Goal: Task Accomplishment & Management: Complete application form

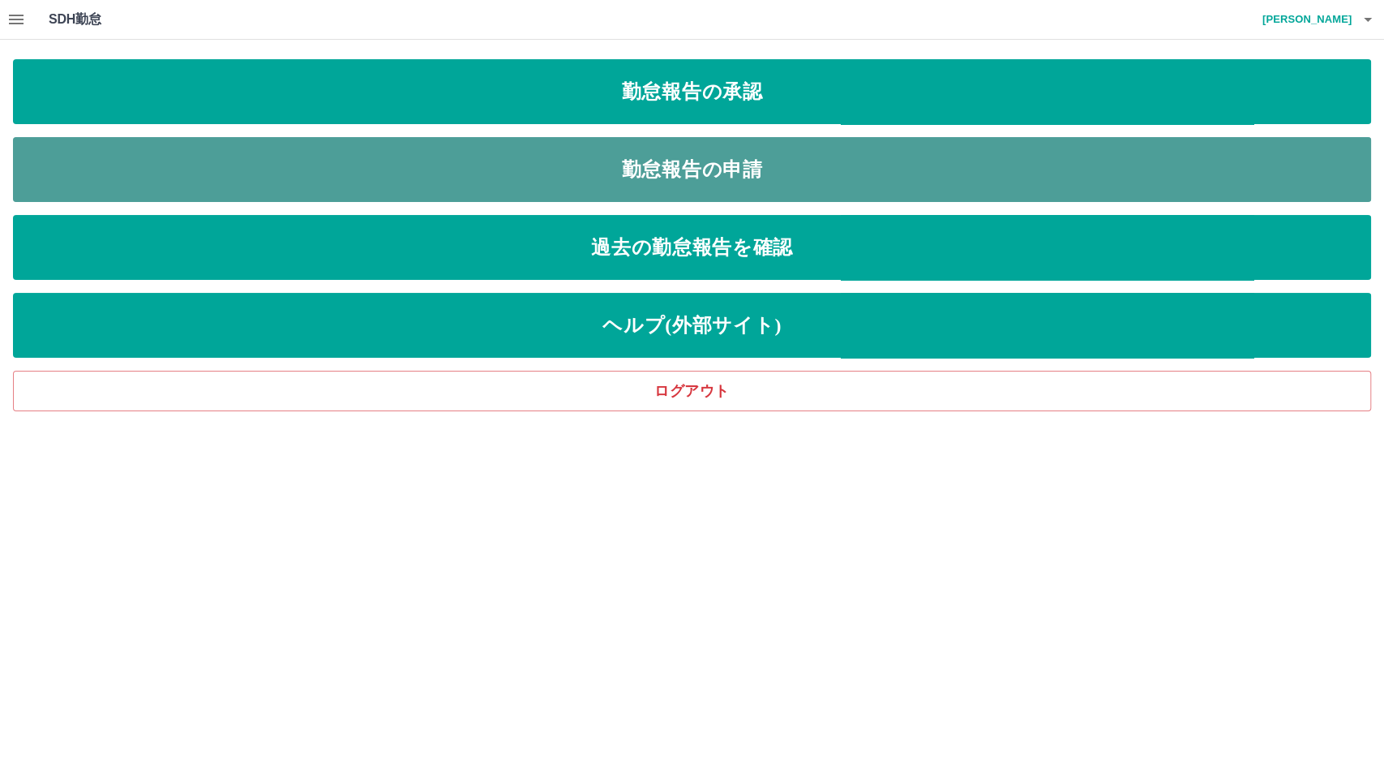
click at [443, 181] on link "勤怠報告の申請" at bounding box center [692, 169] width 1358 height 65
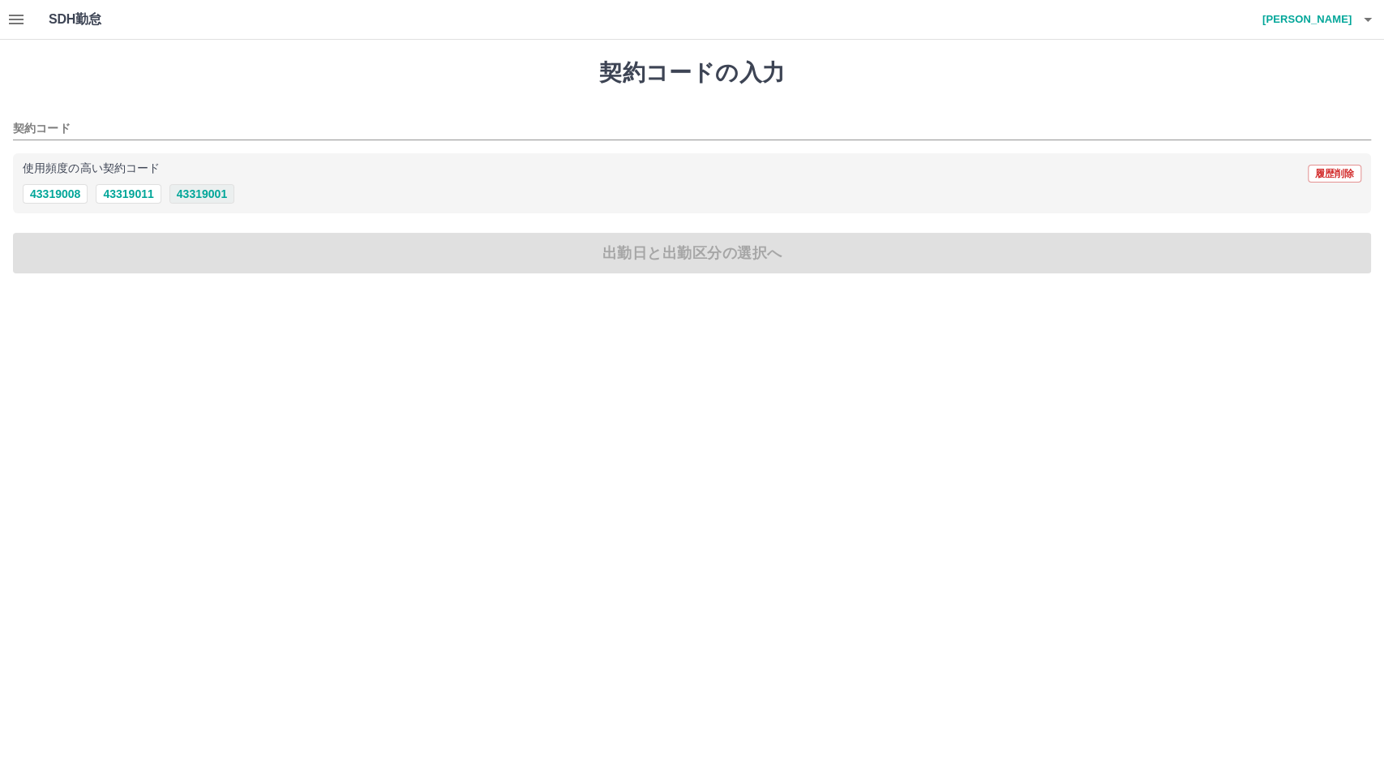
click at [192, 192] on button "43319001" at bounding box center [201, 193] width 65 height 19
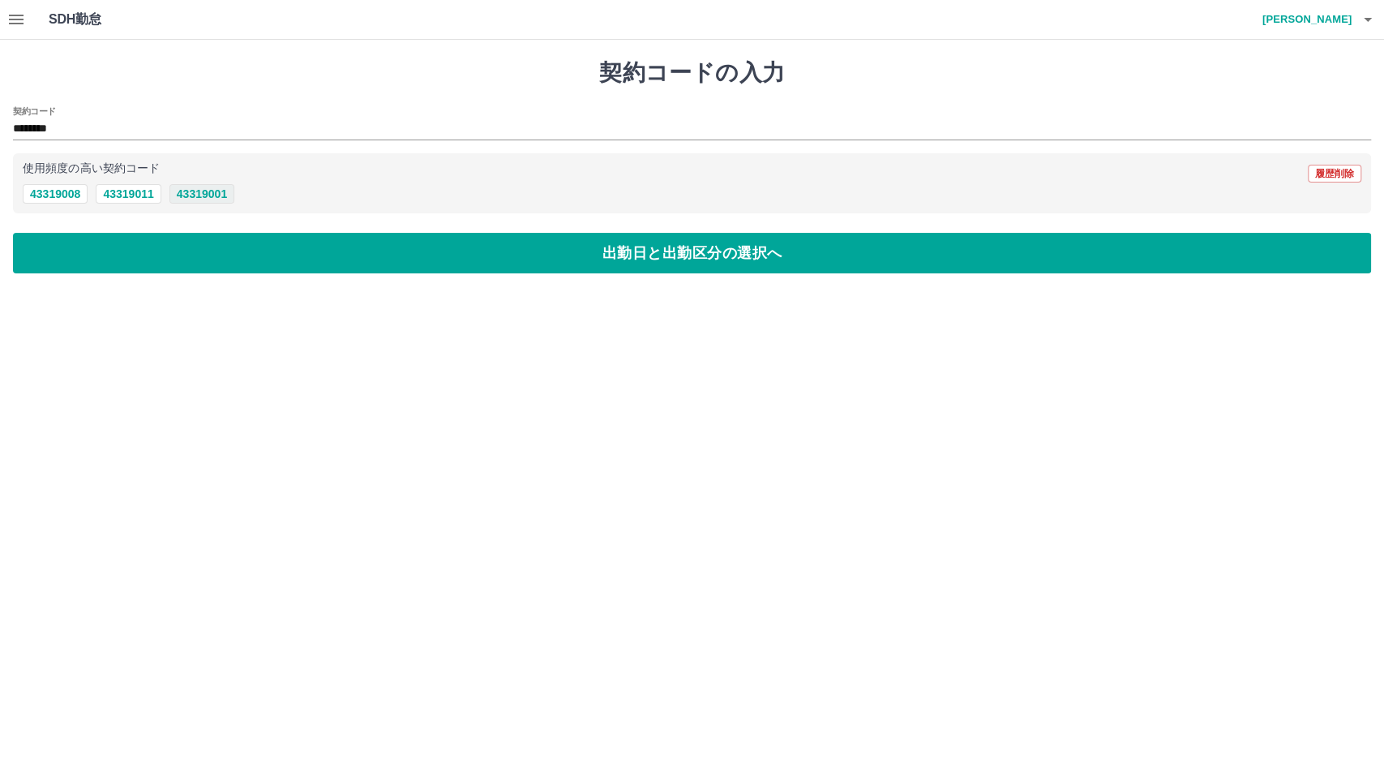
type input "********"
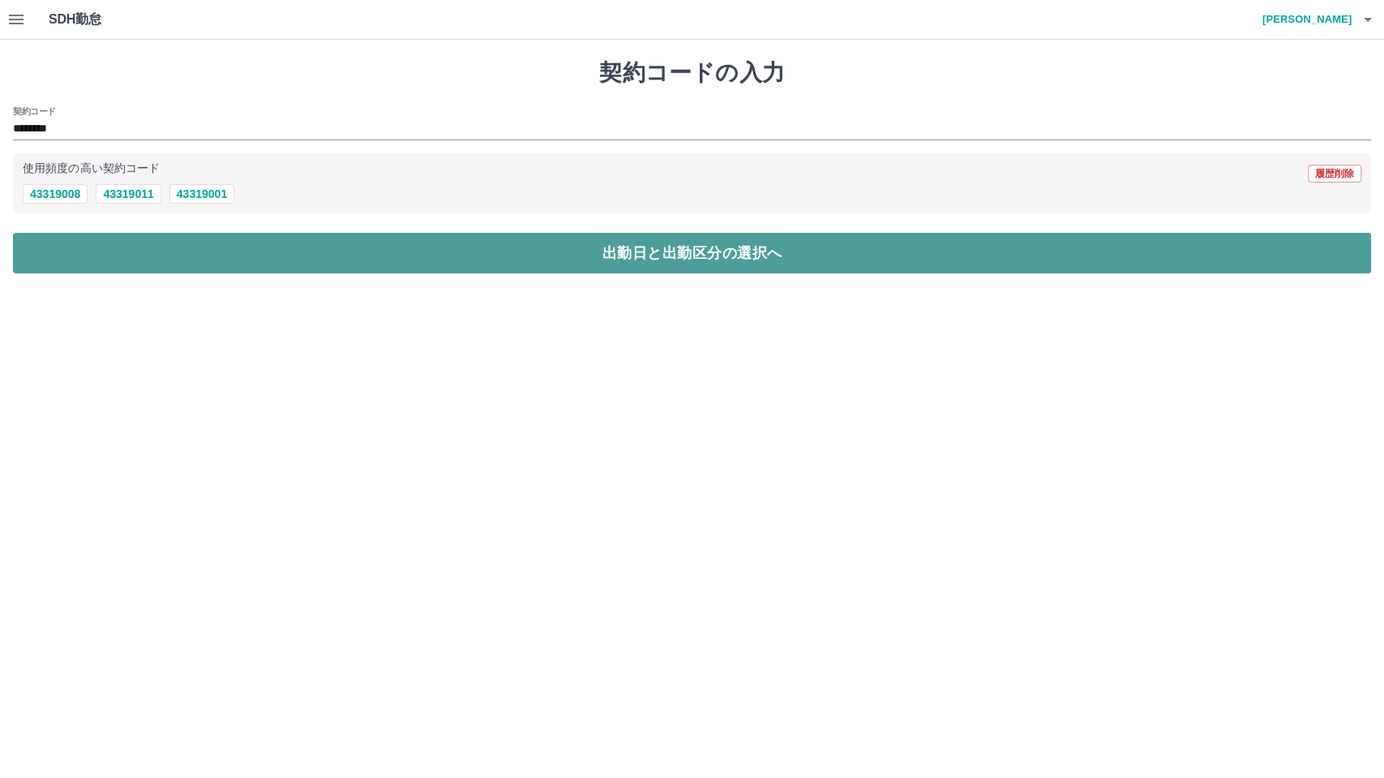
click at [145, 257] on button "出勤日と出勤区分の選択へ" at bounding box center [692, 253] width 1358 height 41
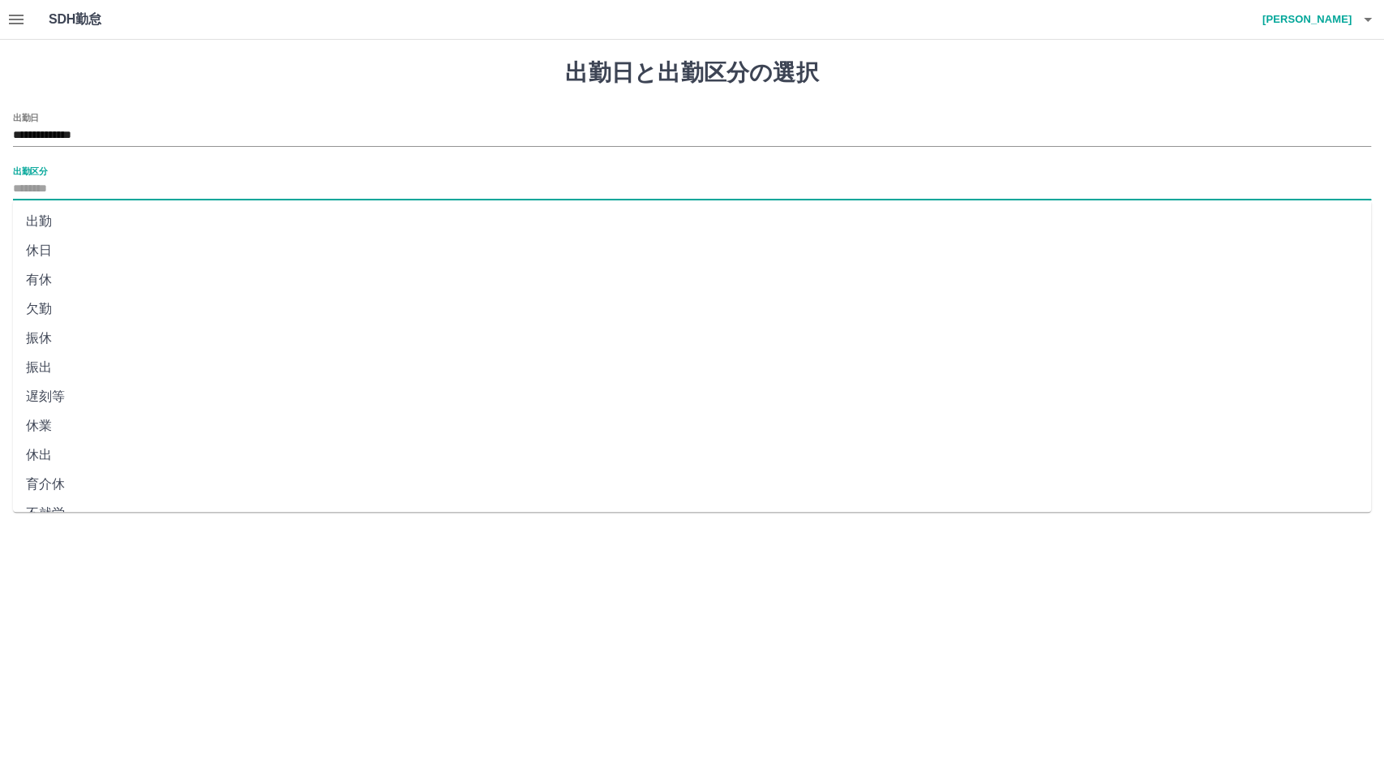
click at [49, 186] on input "出勤区分" at bounding box center [692, 189] width 1358 height 20
click at [52, 212] on li "出勤" at bounding box center [692, 221] width 1358 height 29
type input "**"
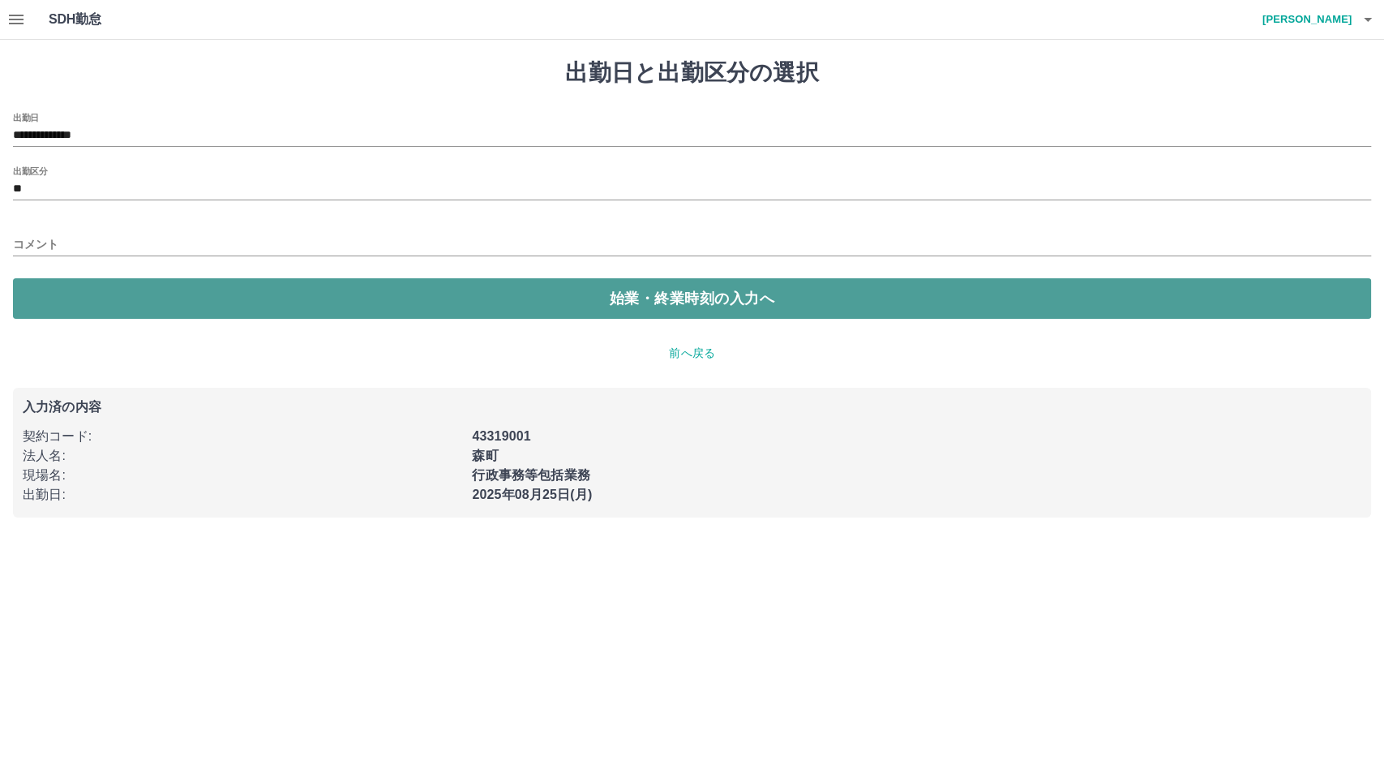
click at [64, 290] on button "始業・終業時刻の入力へ" at bounding box center [692, 298] width 1358 height 41
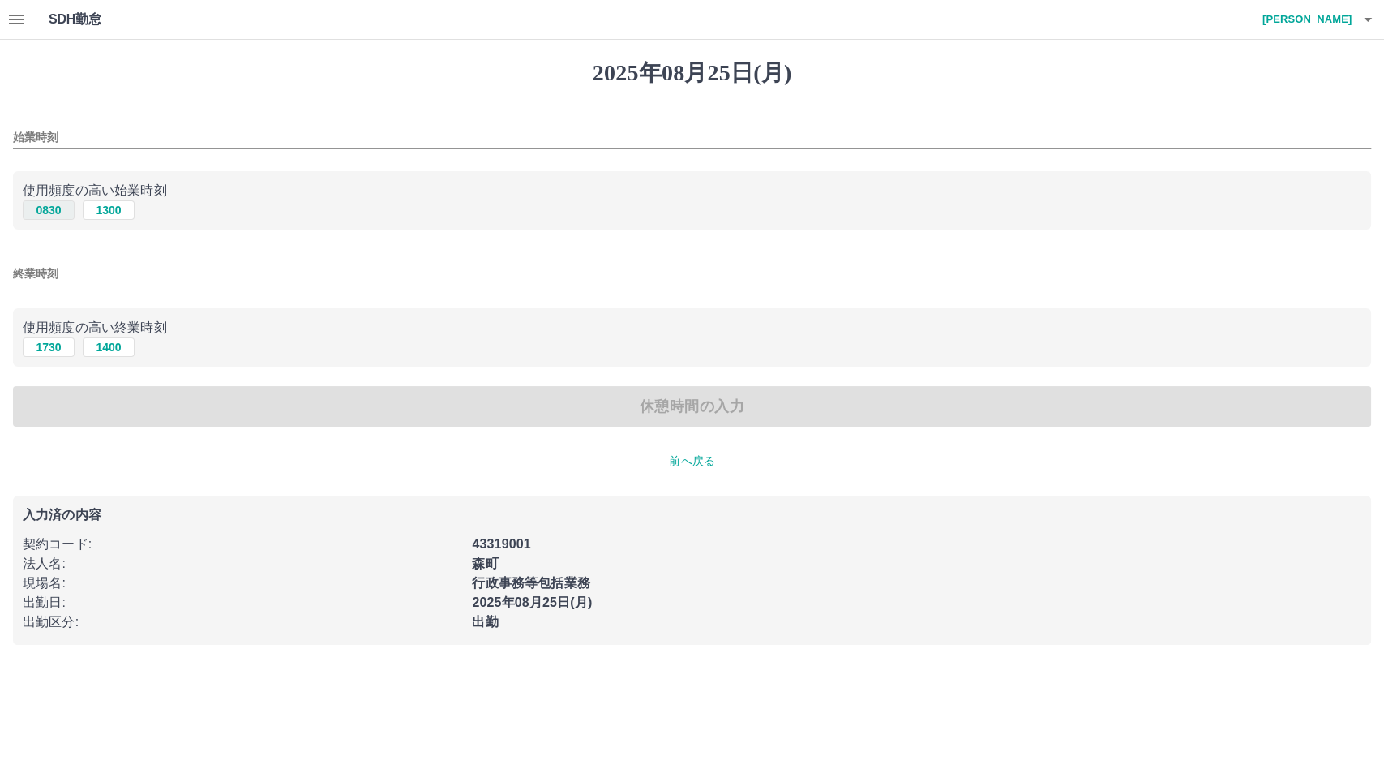
click at [36, 210] on button "0830" at bounding box center [49, 209] width 52 height 19
type input "****"
click at [37, 342] on button "1730" at bounding box center [49, 346] width 52 height 19
type input "****"
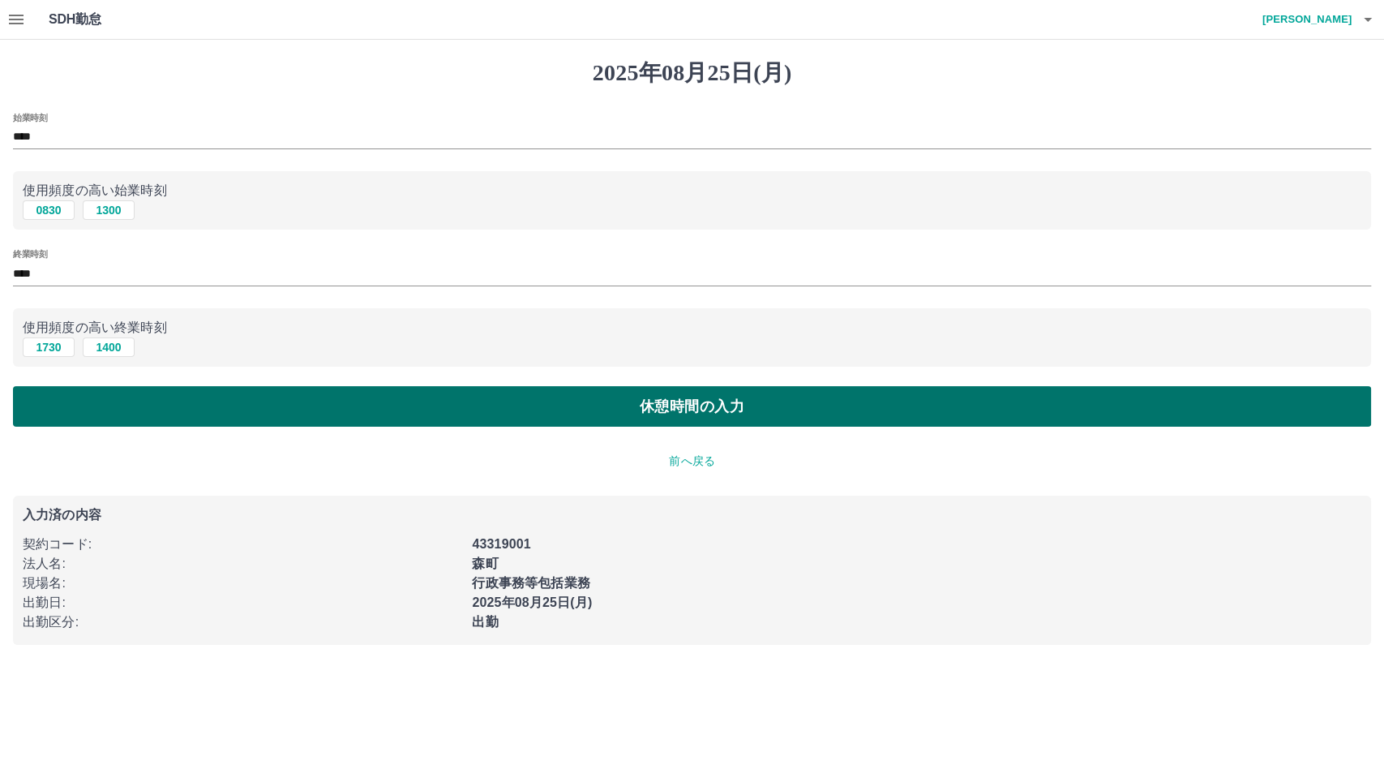
click at [69, 413] on button "休憩時間の入力" at bounding box center [692, 406] width 1358 height 41
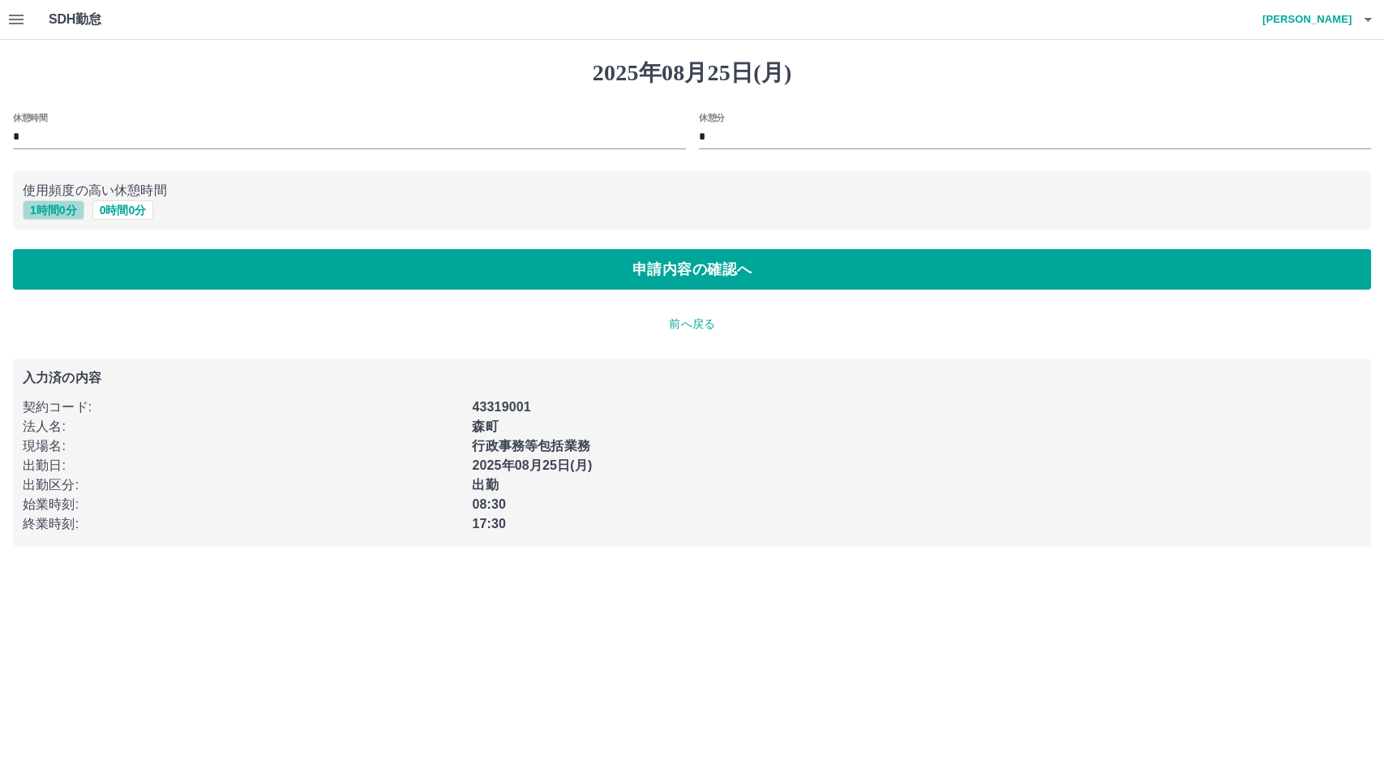
click at [53, 215] on button "1 時間 0 分" at bounding box center [54, 209] width 62 height 19
type input "*"
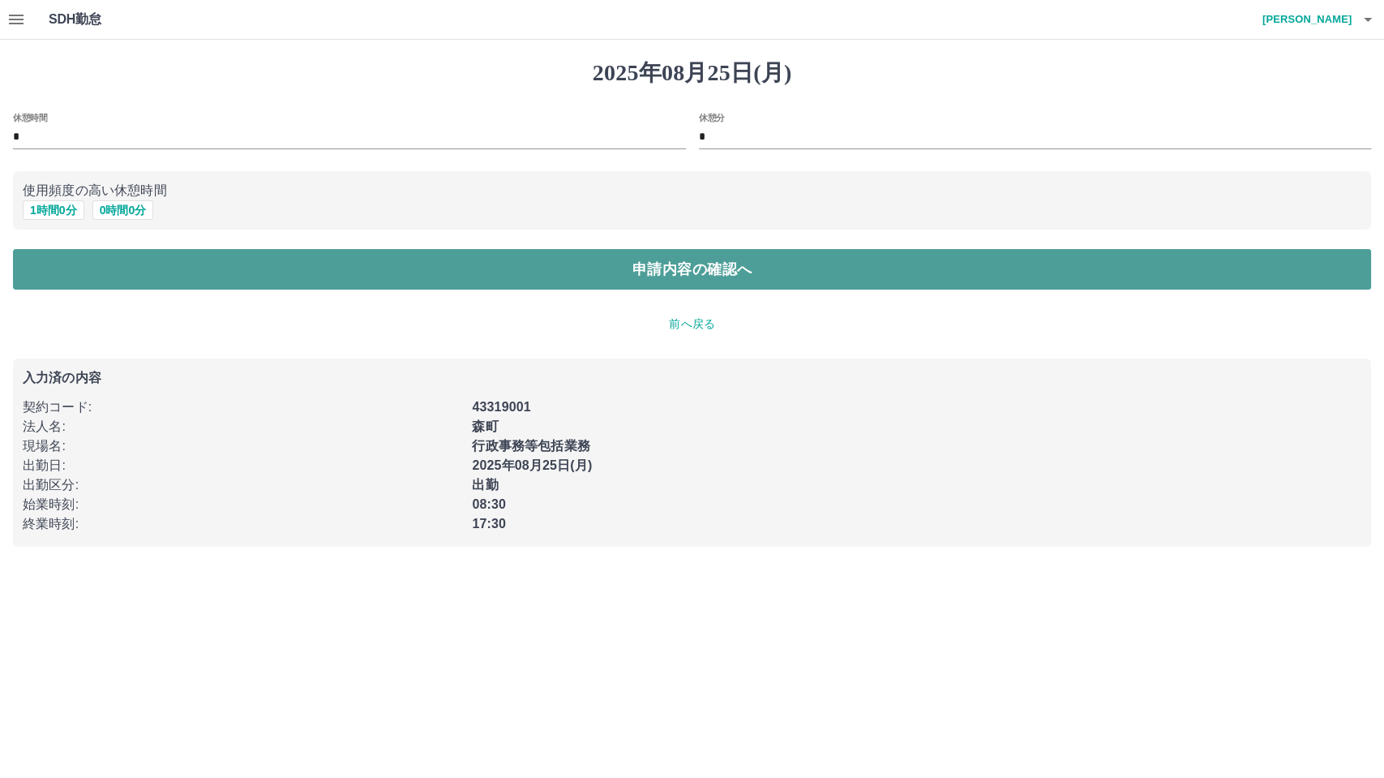
click at [66, 258] on button "申請内容の確認へ" at bounding box center [692, 269] width 1358 height 41
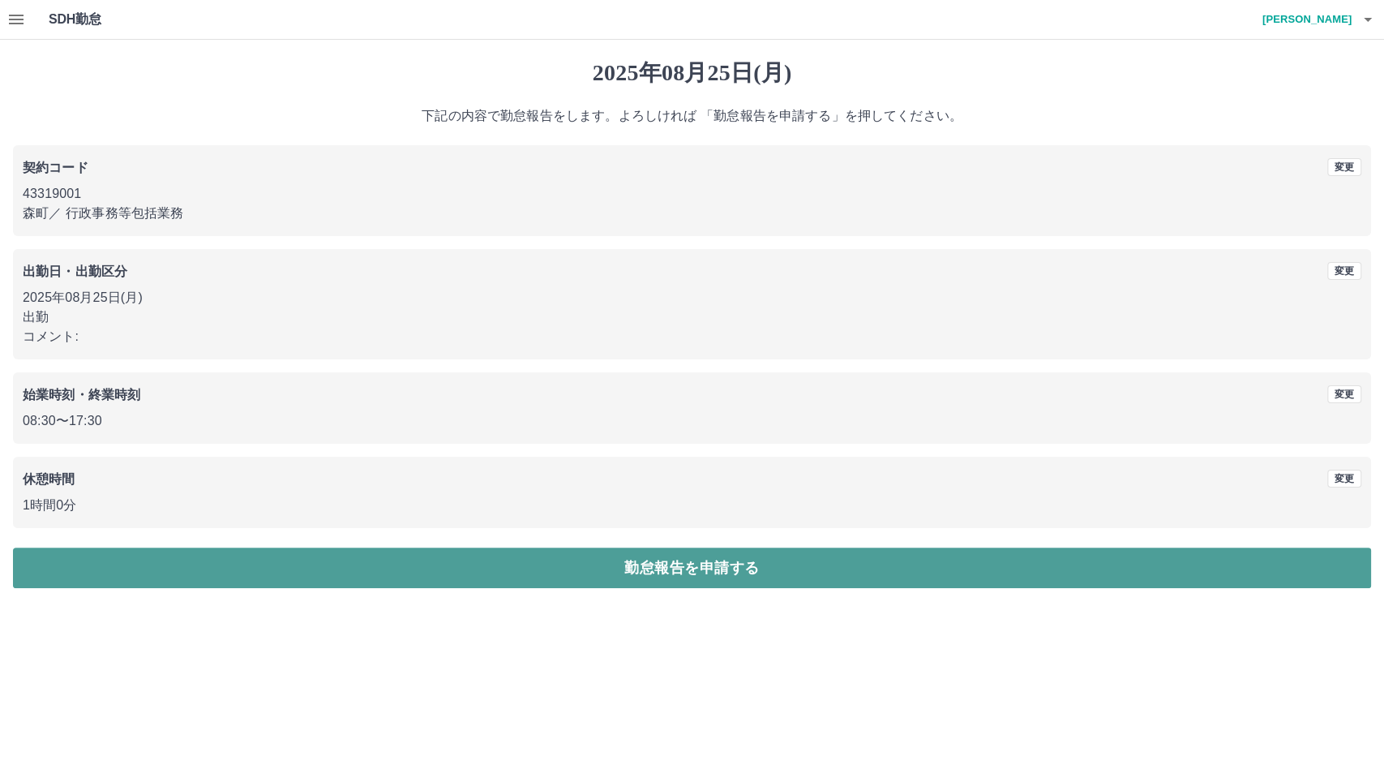
click at [366, 574] on button "勤怠報告を申請する" at bounding box center [692, 567] width 1358 height 41
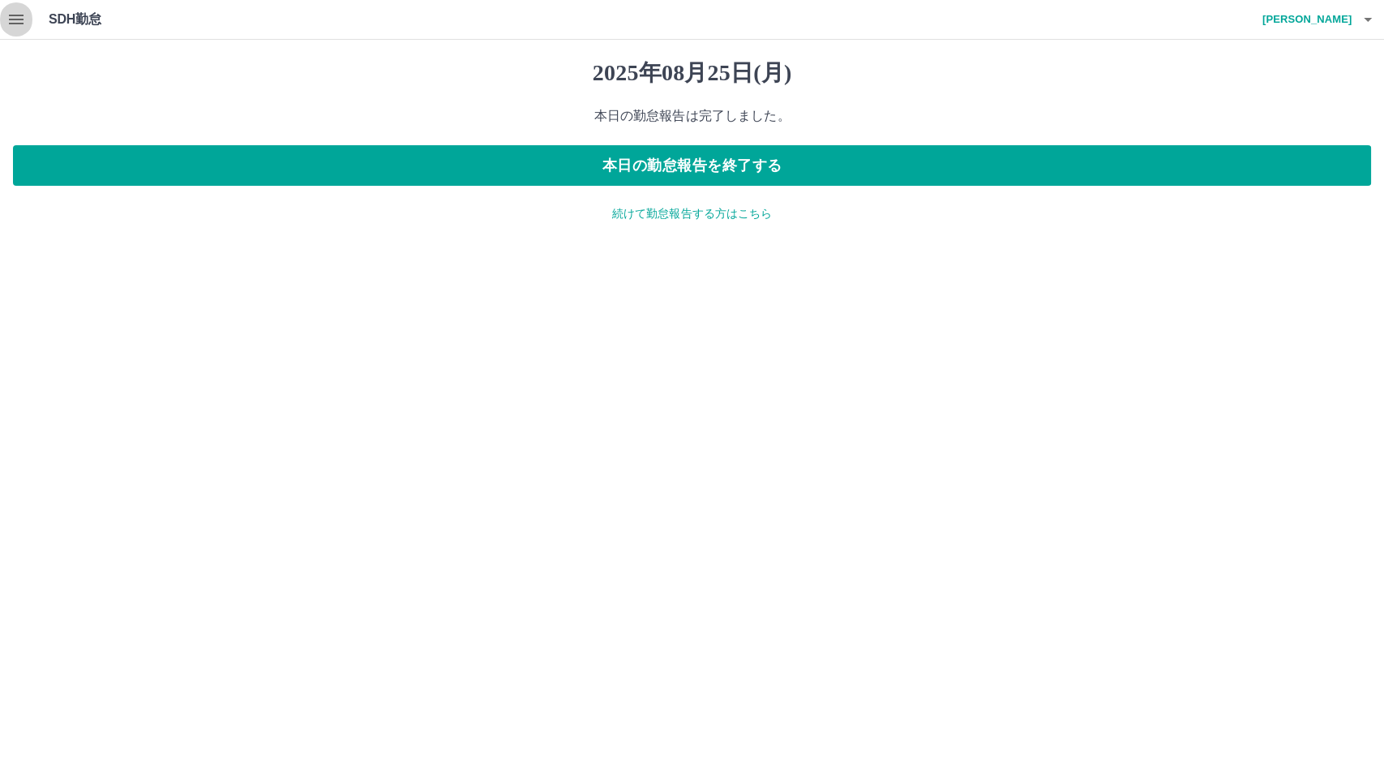
click at [27, 31] on button "button" at bounding box center [16, 19] width 32 height 39
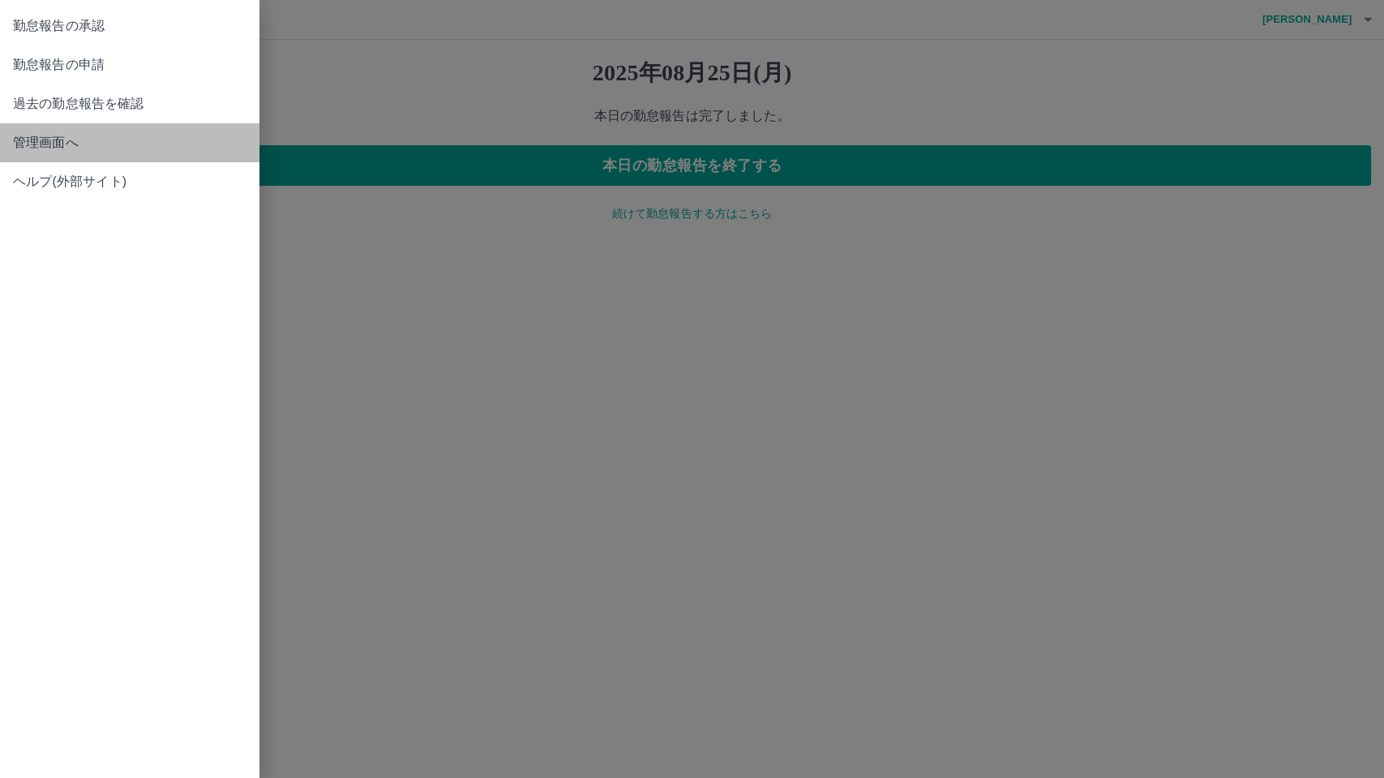
click at [49, 157] on link "管理画面へ" at bounding box center [129, 142] width 259 height 39
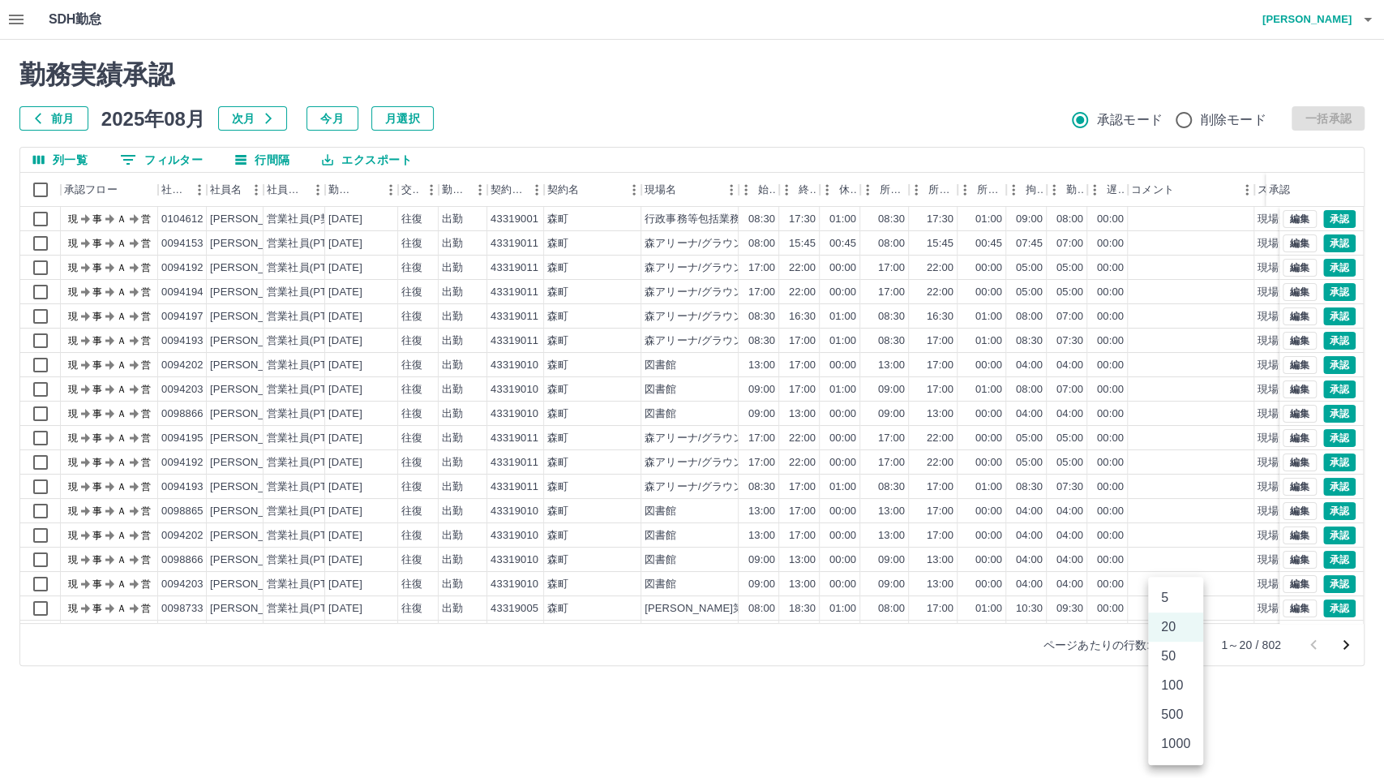
click at [1170, 649] on body "SDH勤怠 [PERSON_NAME] 勤務実績承認 前月 [DATE] 次月 今月 月選択 承認モード 削除モード 一括承認 列一覧 0 フィルター 行間隔…" at bounding box center [692, 342] width 1384 height 685
click at [1169, 666] on li "50" at bounding box center [1175, 655] width 55 height 29
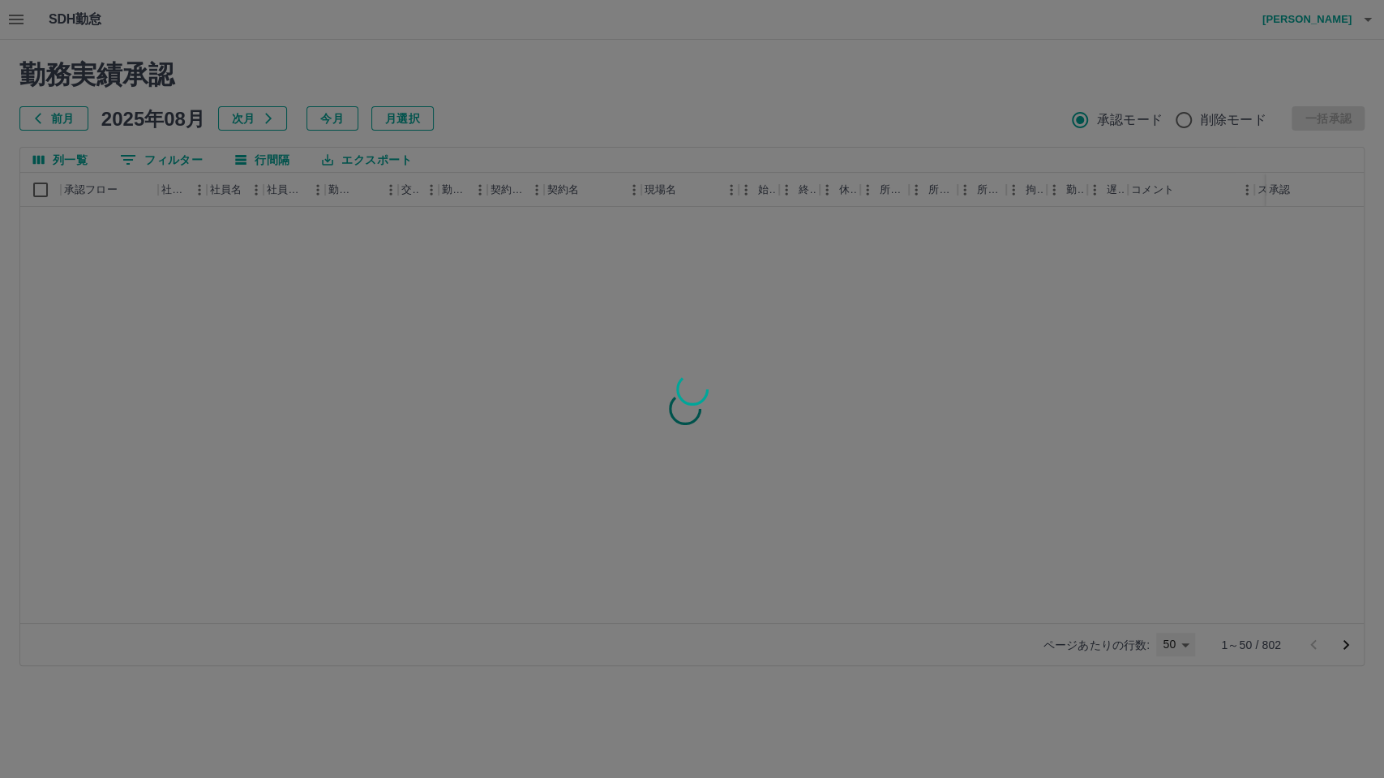
type input "**"
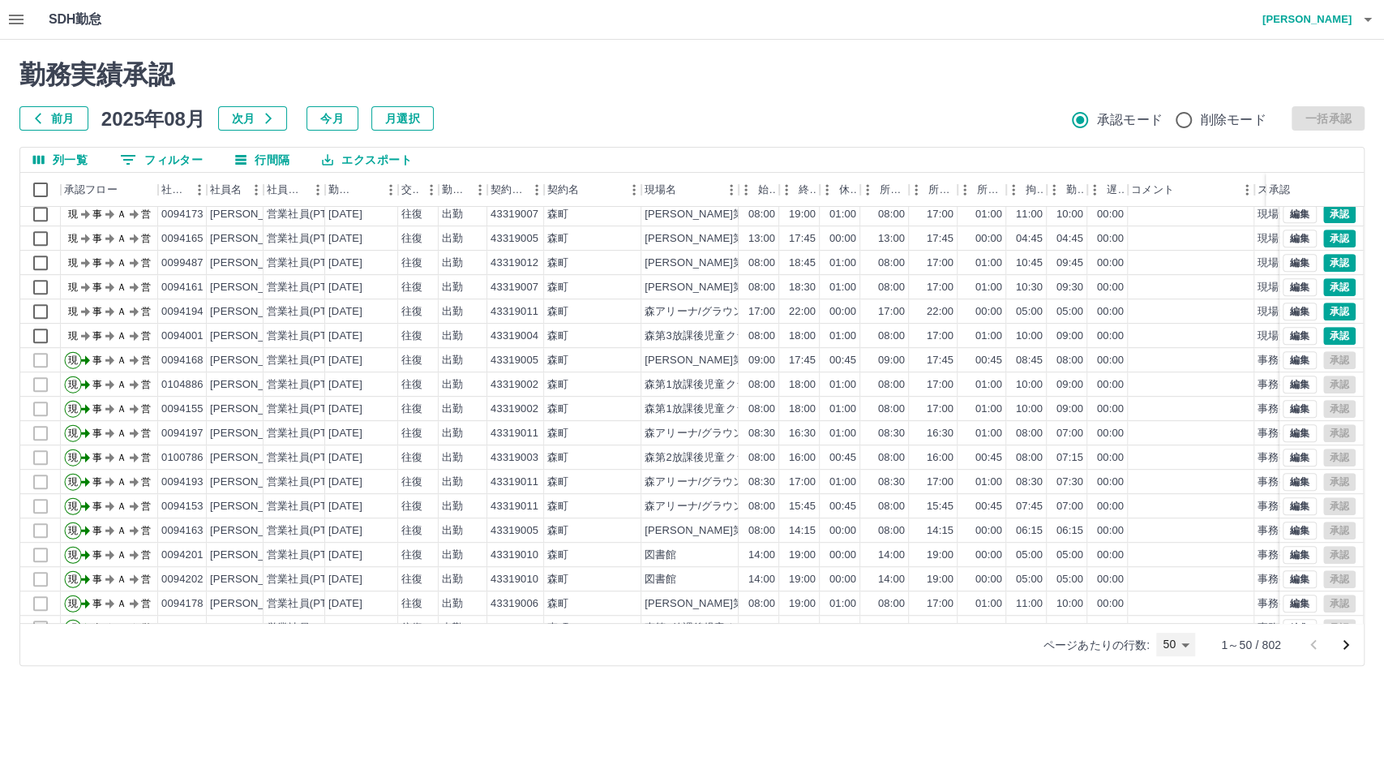
scroll to position [720, 0]
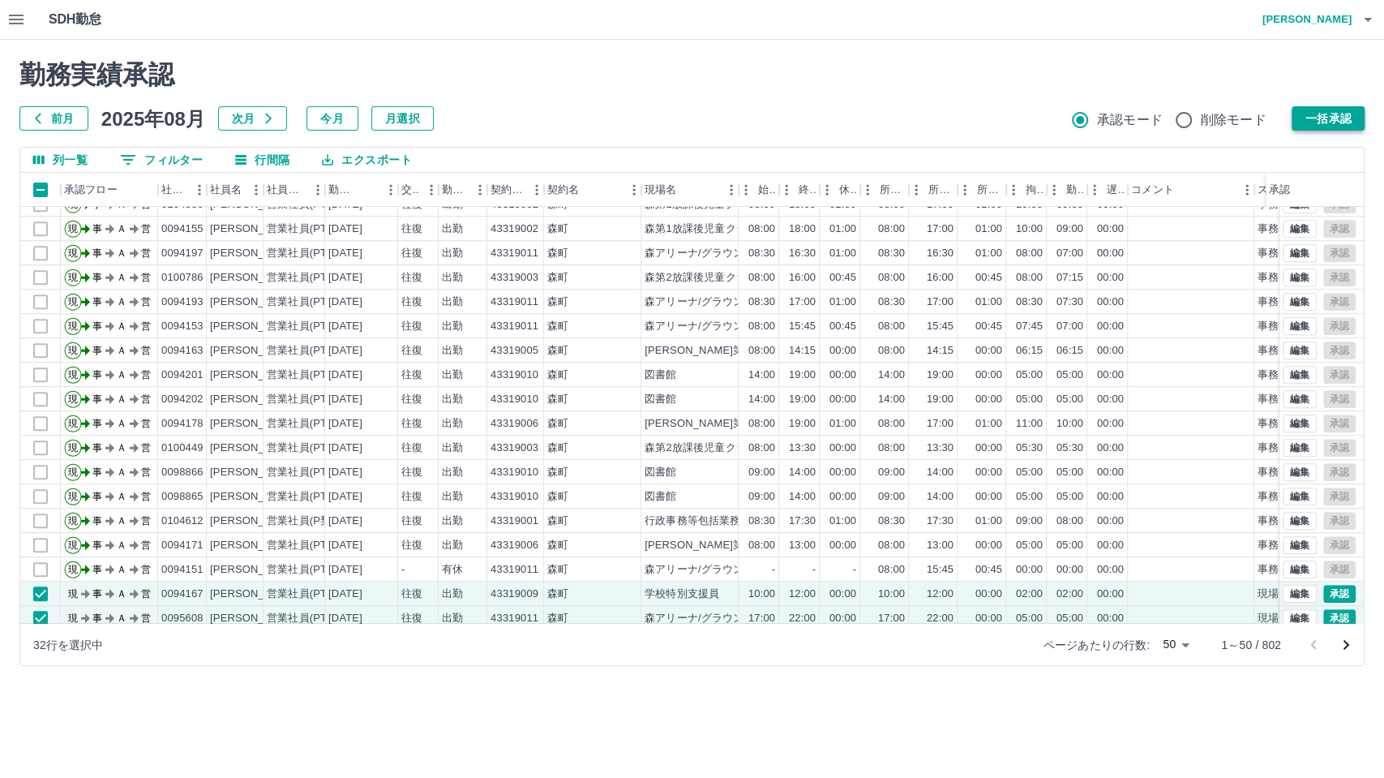
click at [1313, 122] on button "一括承認" at bounding box center [1328, 118] width 73 height 24
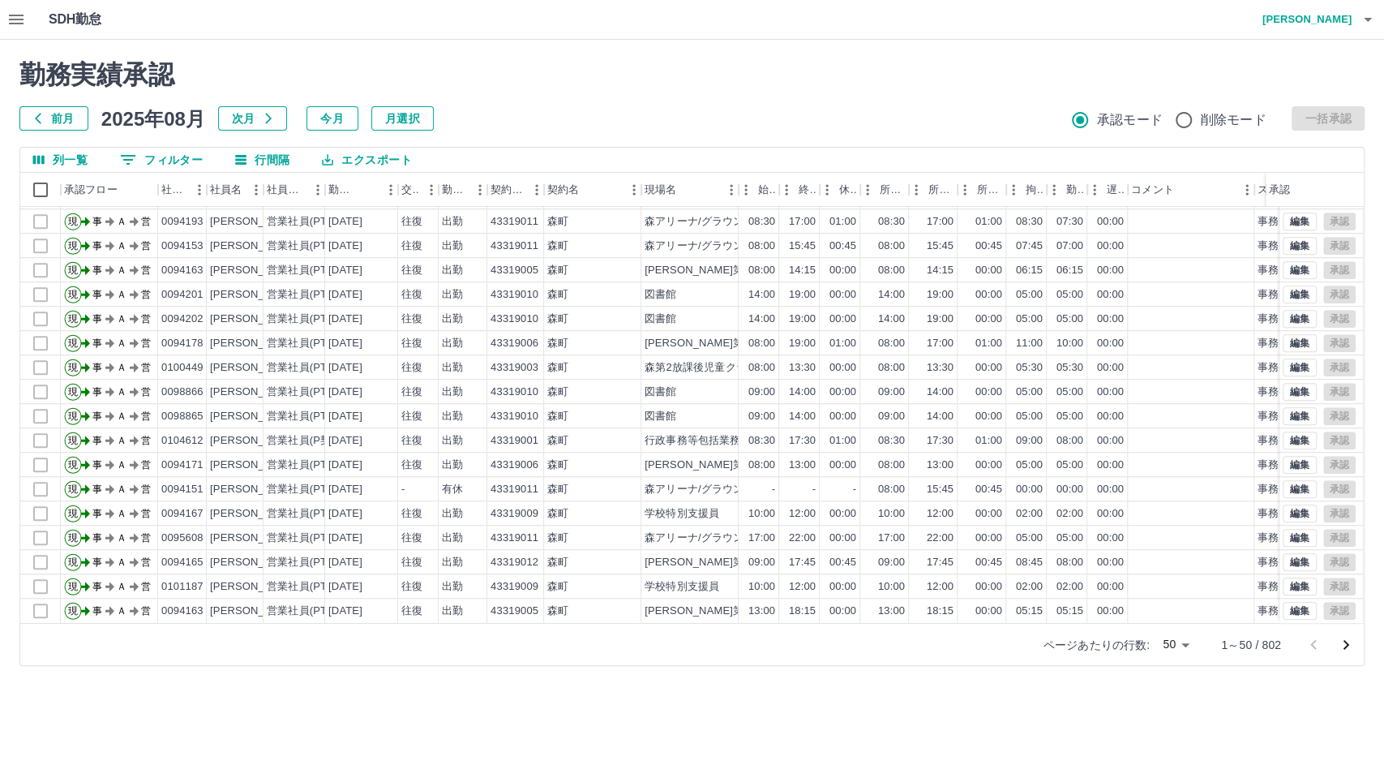
scroll to position [813, 0]
click at [1348, 647] on icon "次のページへ" at bounding box center [1345, 644] width 19 height 19
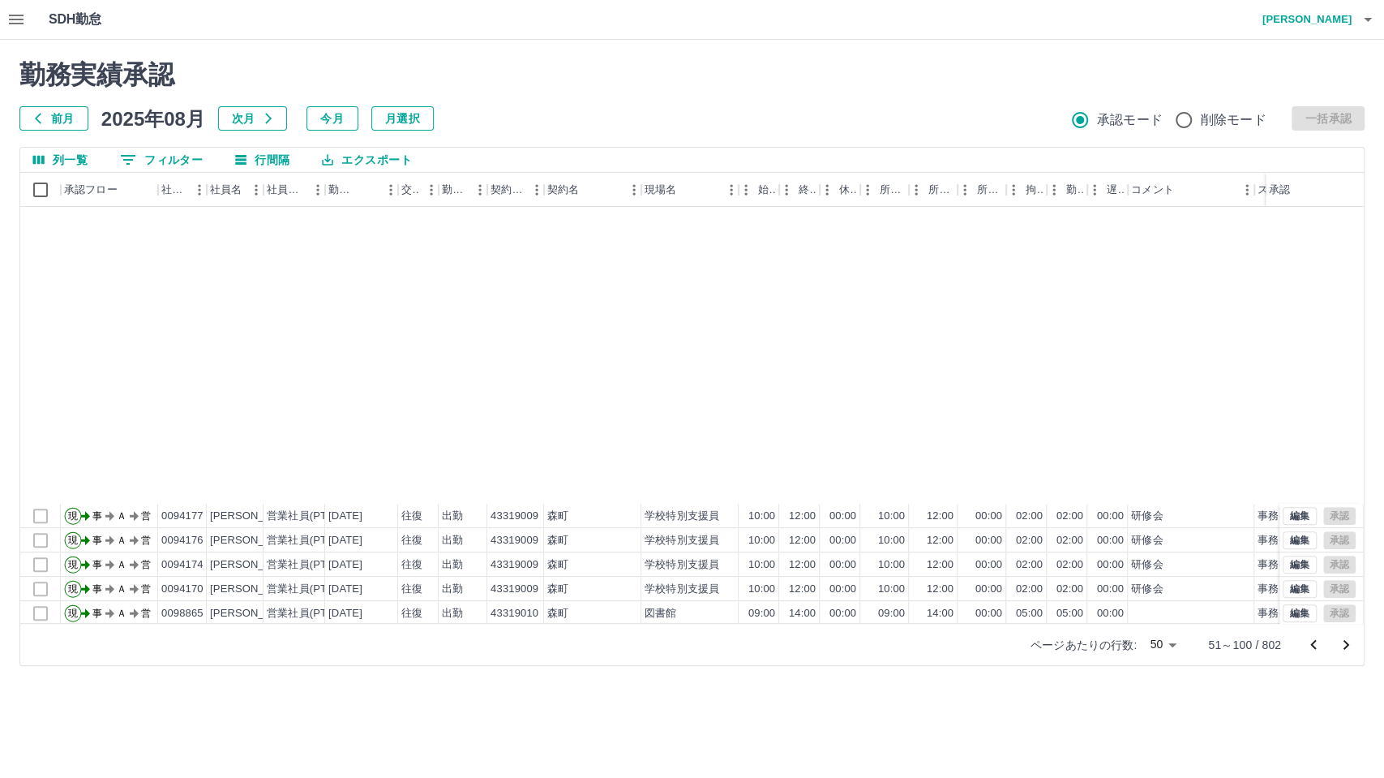
scroll to position [811, 0]
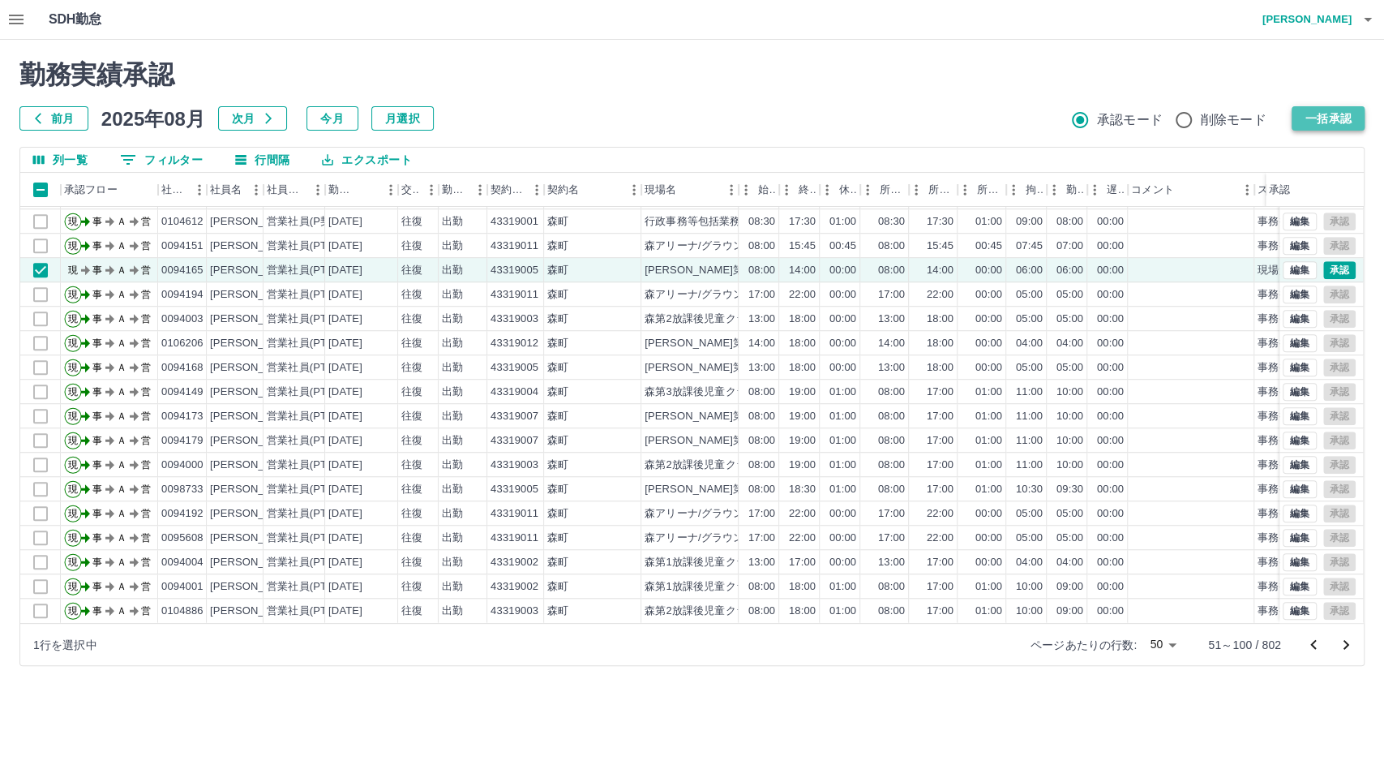
click at [1332, 125] on button "一括承認" at bounding box center [1328, 118] width 73 height 24
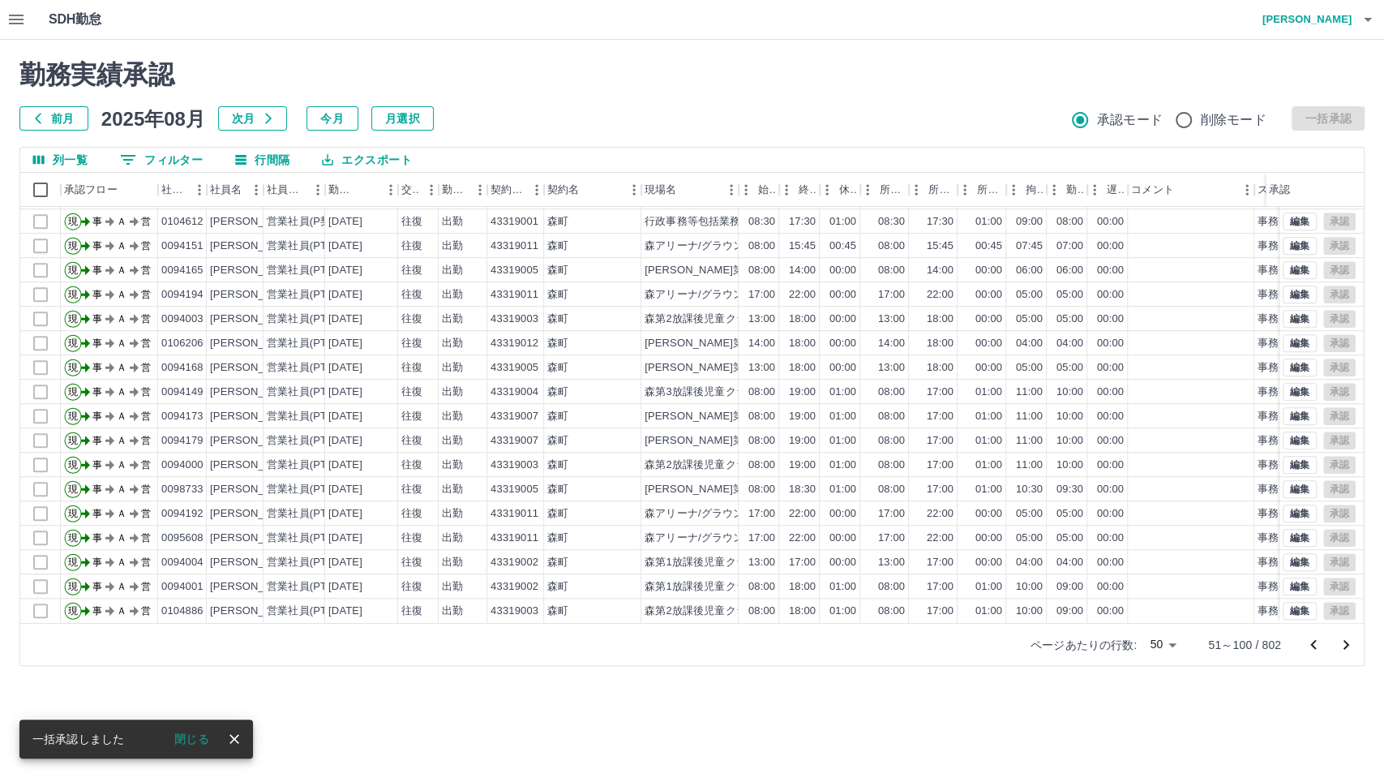
scroll to position [813, 0]
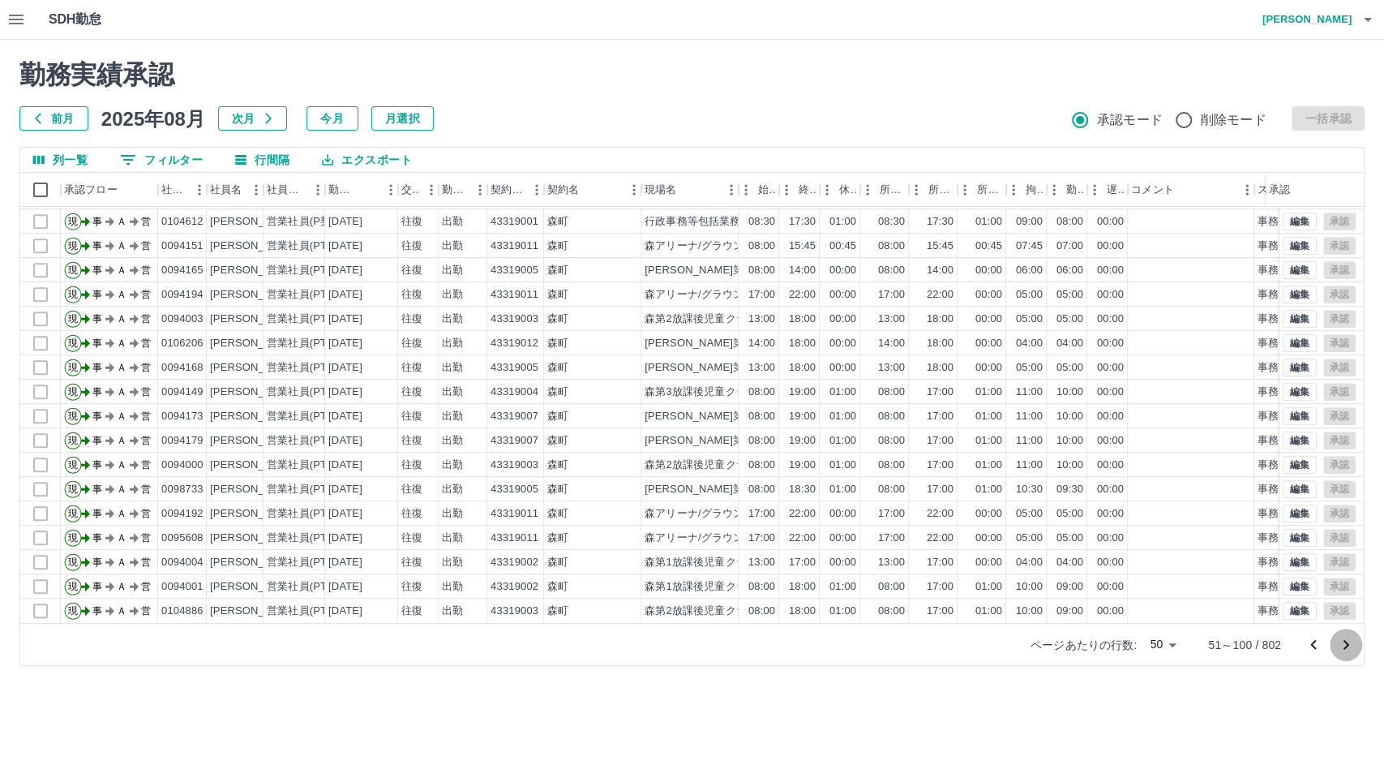
click at [1346, 653] on icon "次のページへ" at bounding box center [1345, 644] width 19 height 19
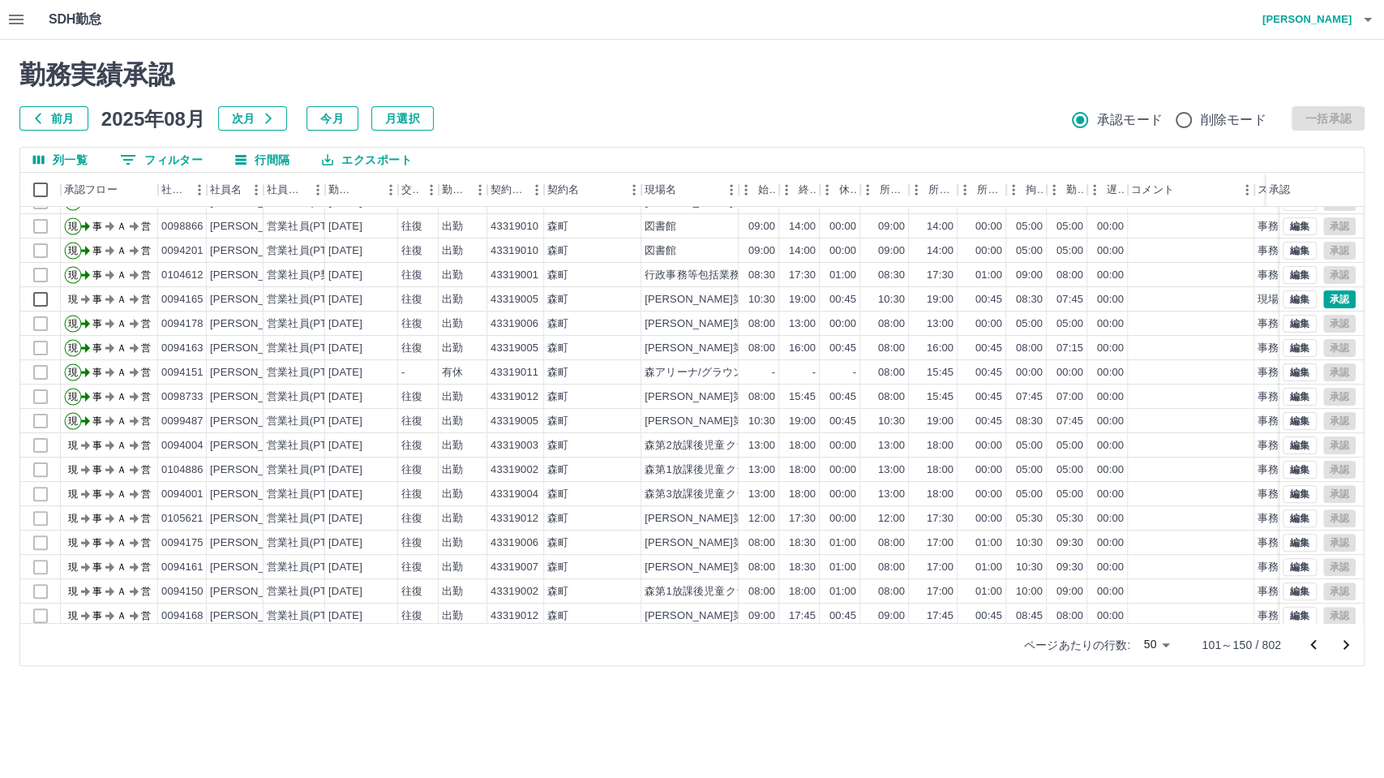
scroll to position [270, 0]
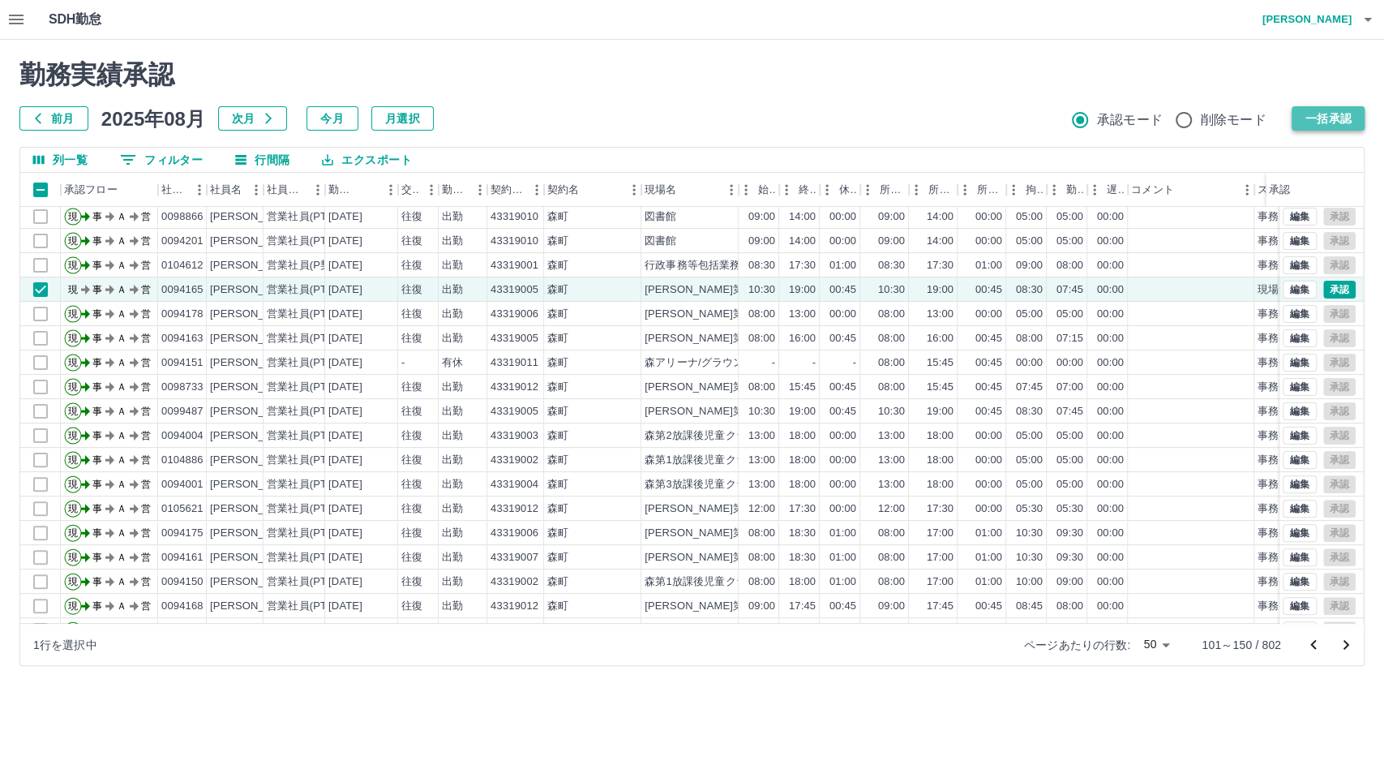
click at [1300, 120] on button "一括承認" at bounding box center [1328, 118] width 73 height 24
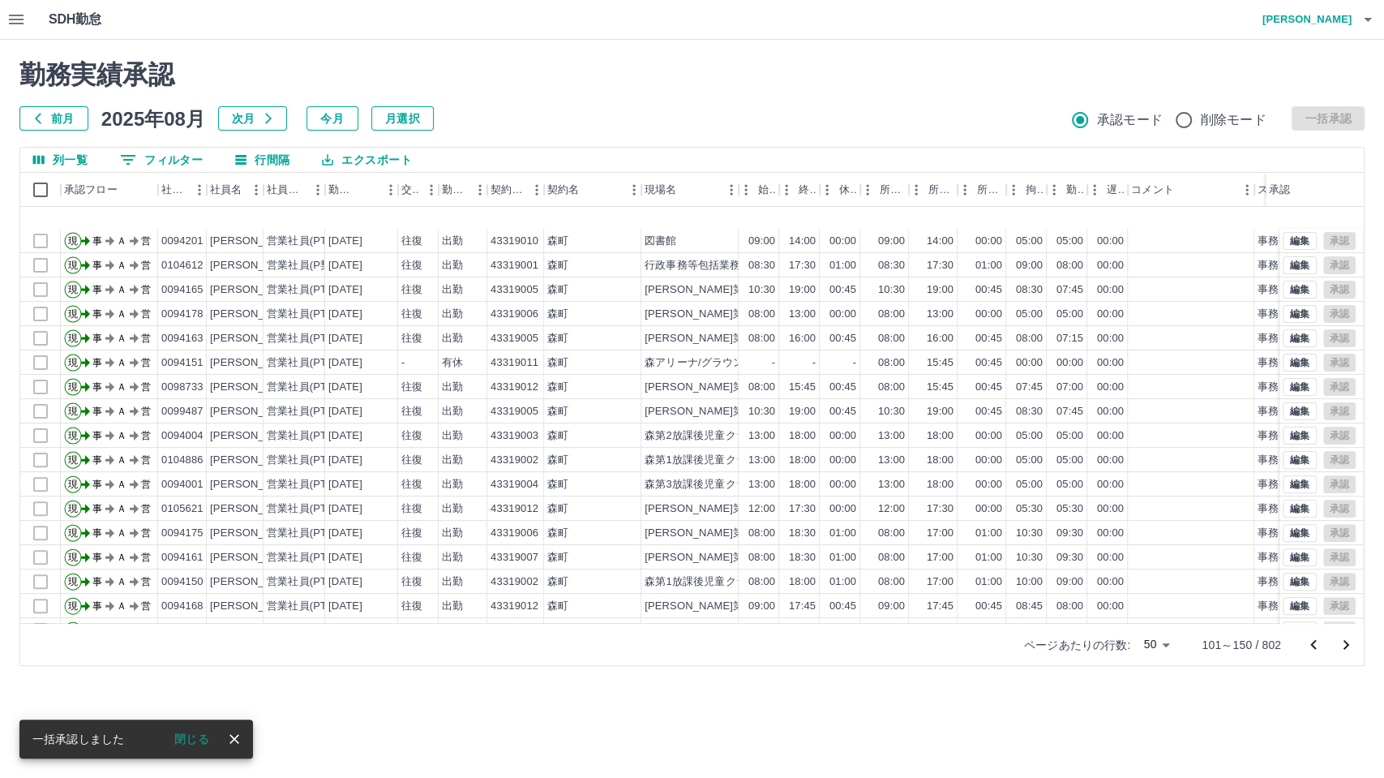
scroll to position [813, 0]
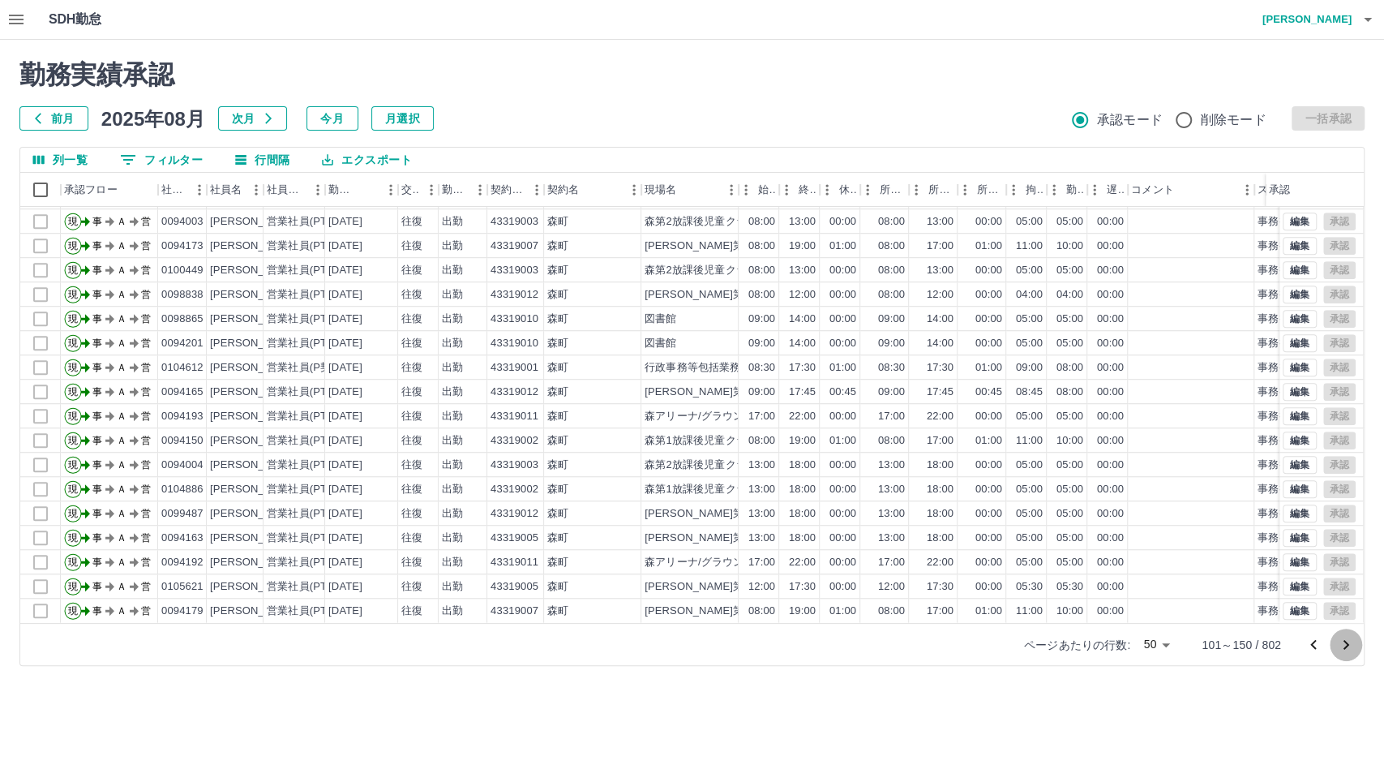
click at [1336, 640] on icon "次のページへ" at bounding box center [1345, 644] width 19 height 19
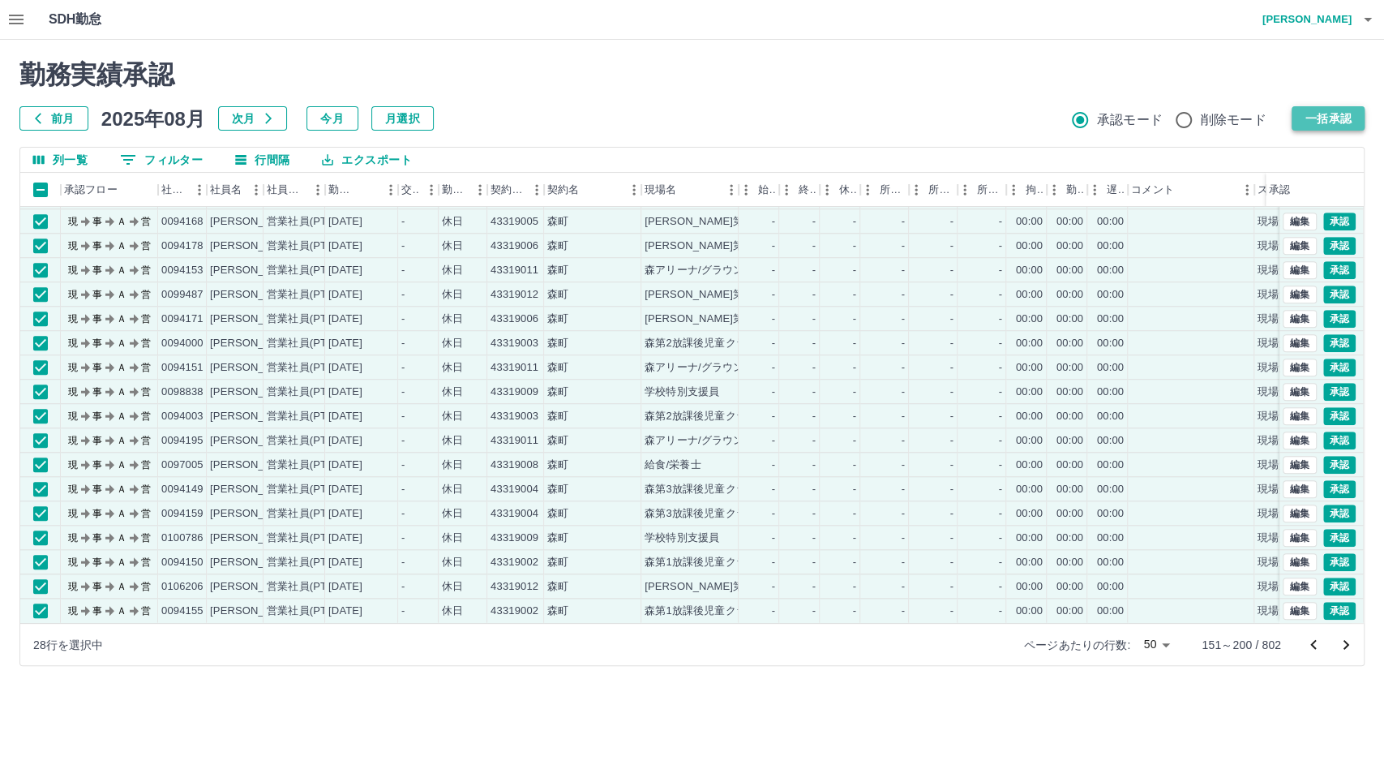
click at [1325, 116] on button "一括承認" at bounding box center [1328, 118] width 73 height 24
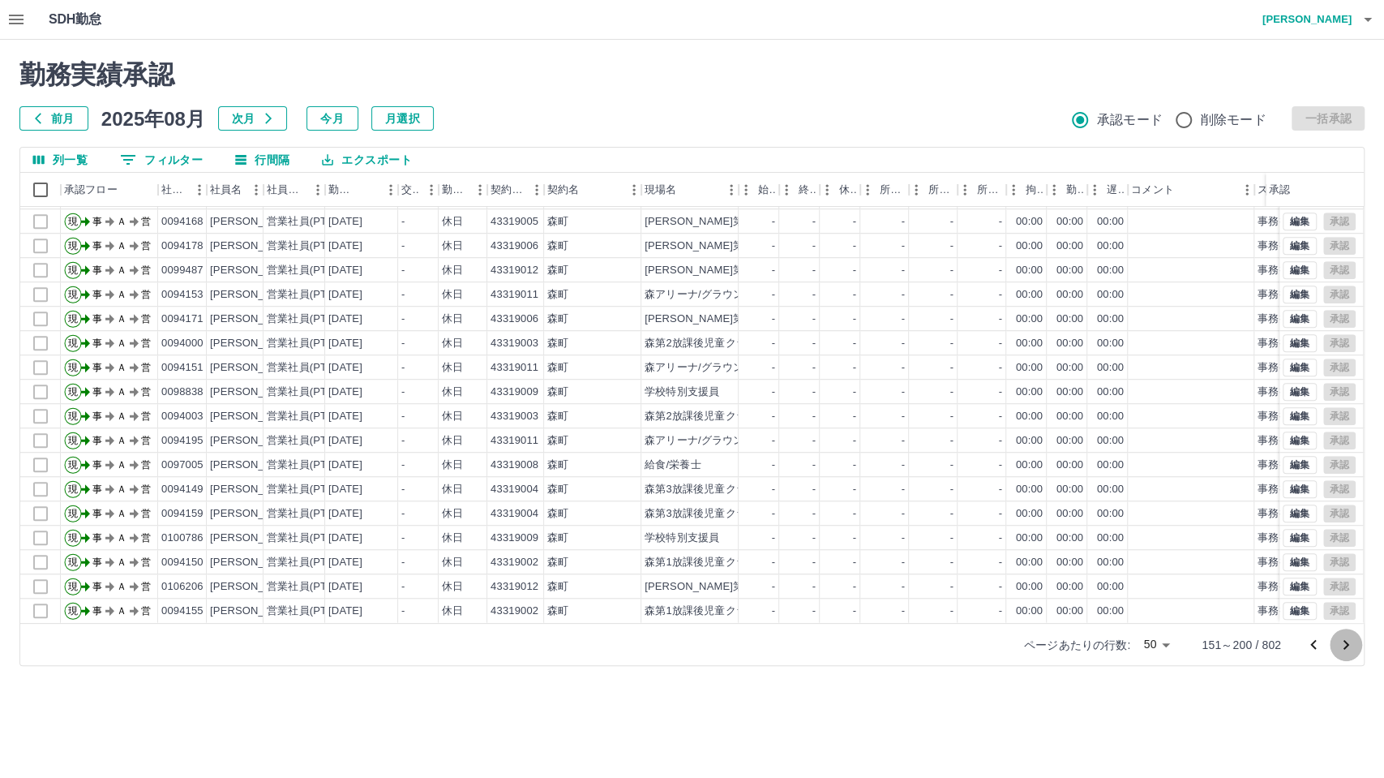
click at [1352, 648] on icon "次のページへ" at bounding box center [1345, 644] width 19 height 19
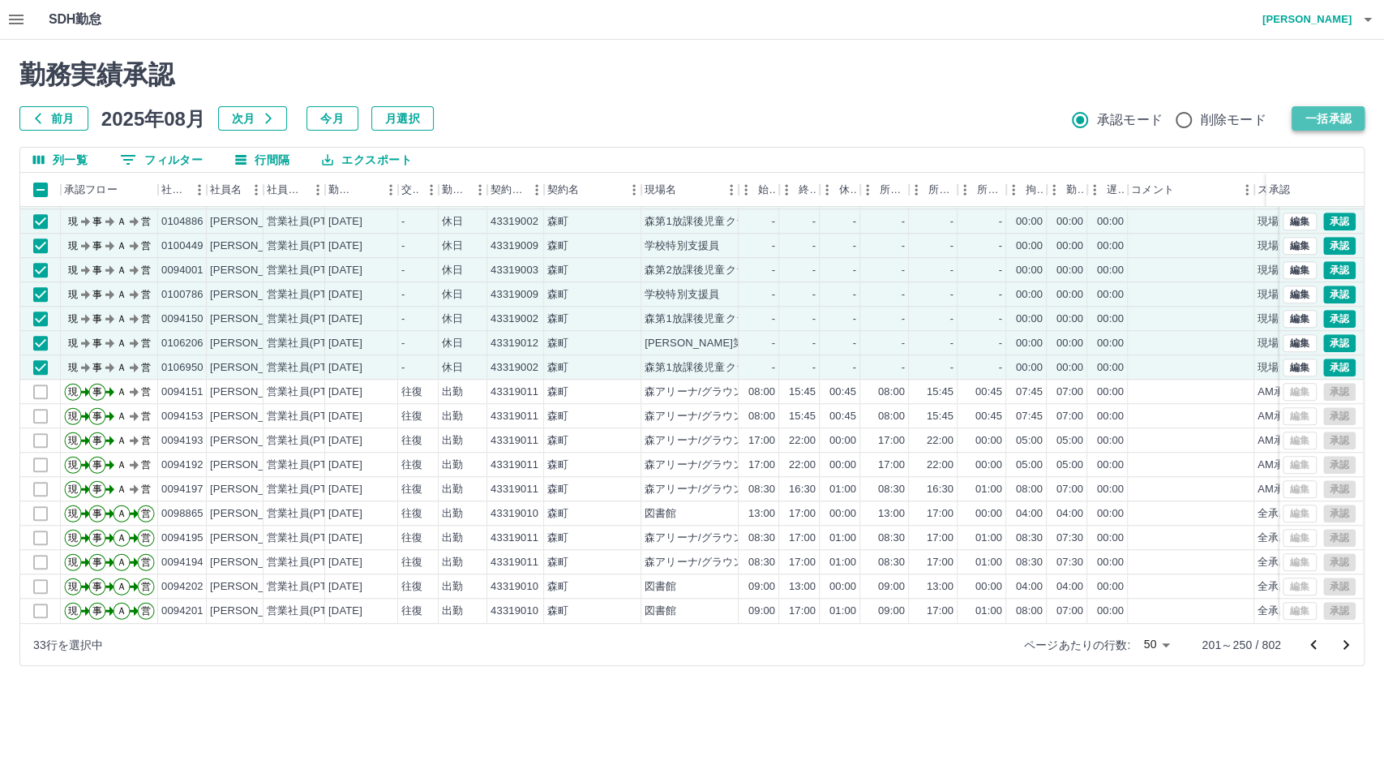
click at [1305, 114] on button "一括承認" at bounding box center [1328, 118] width 73 height 24
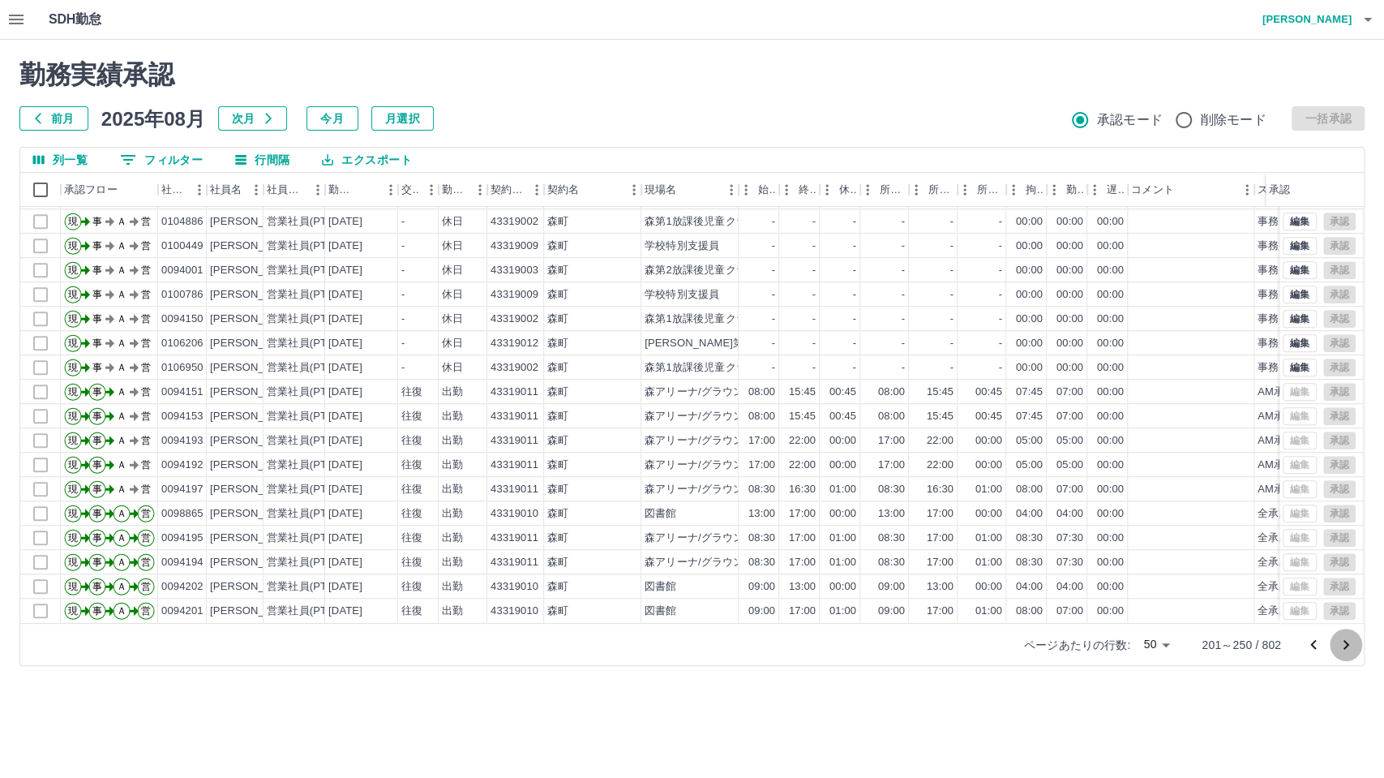
click at [1334, 645] on button "次のページへ" at bounding box center [1346, 644] width 32 height 32
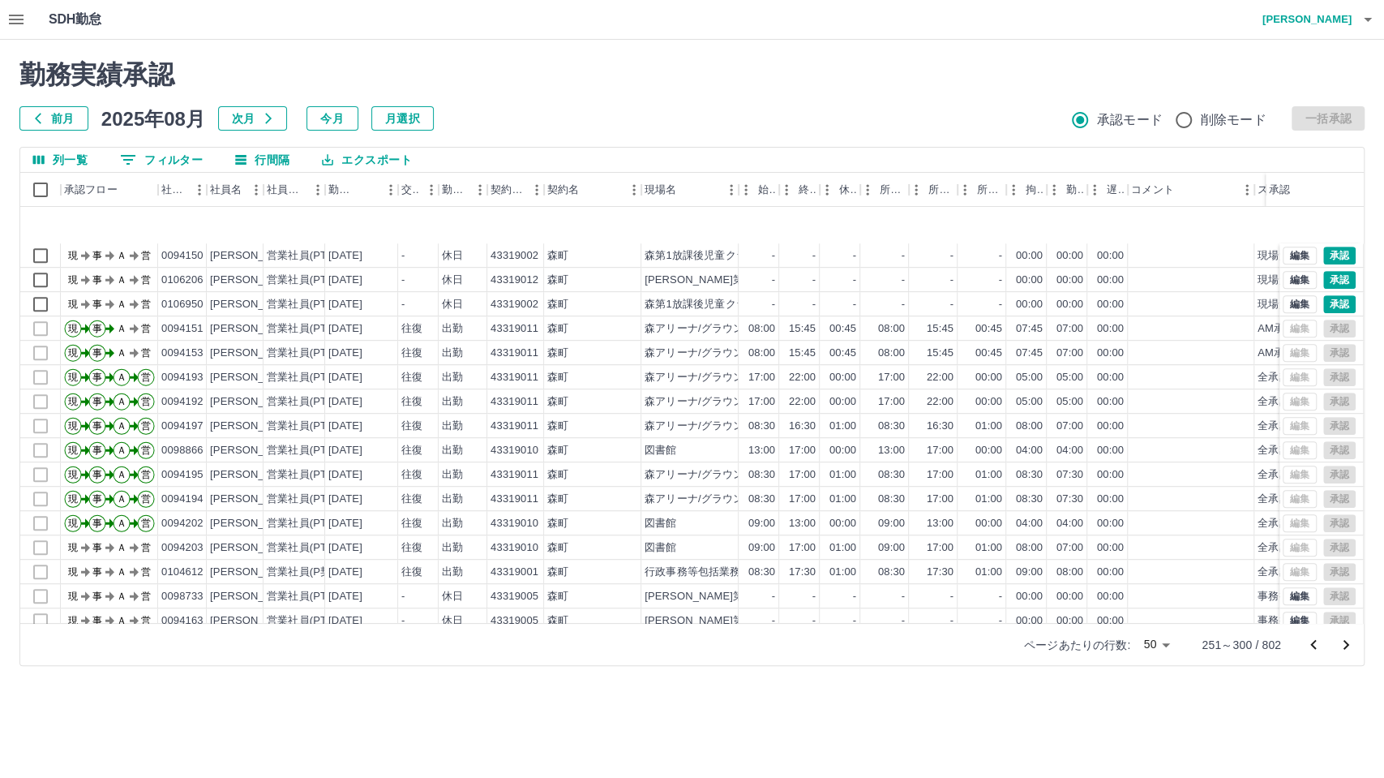
scroll to position [720, 0]
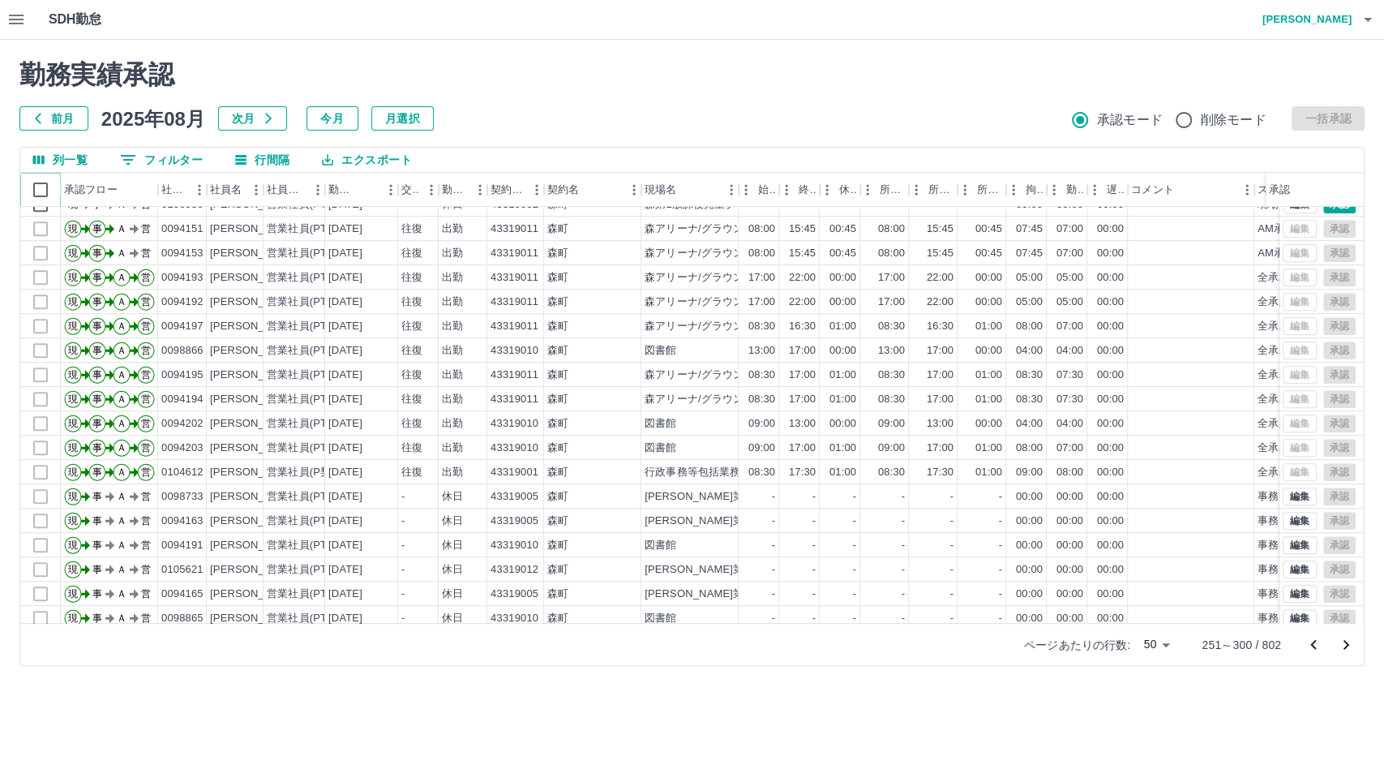
click at [52, 189] on icon at bounding box center [60, 189] width 19 height 19
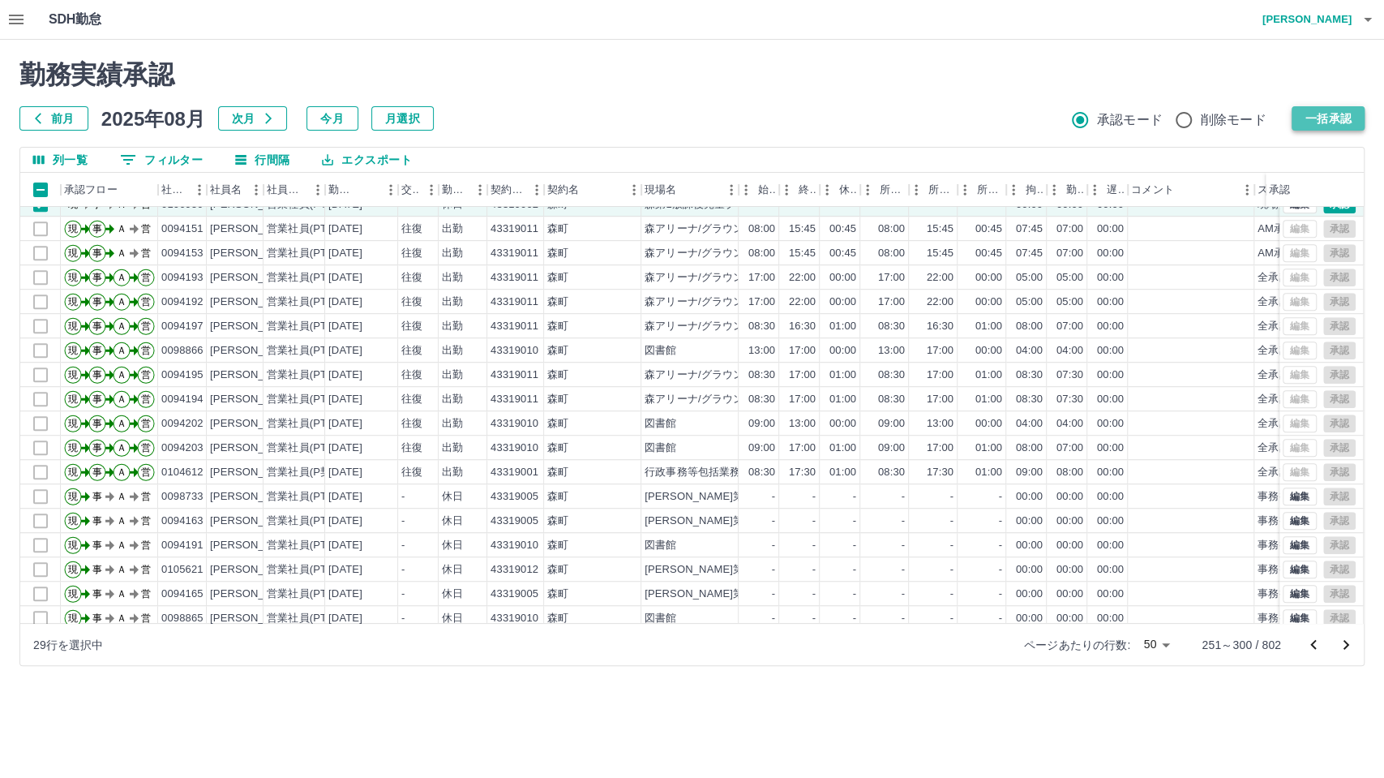
click at [1336, 115] on button "一括承認" at bounding box center [1328, 118] width 73 height 24
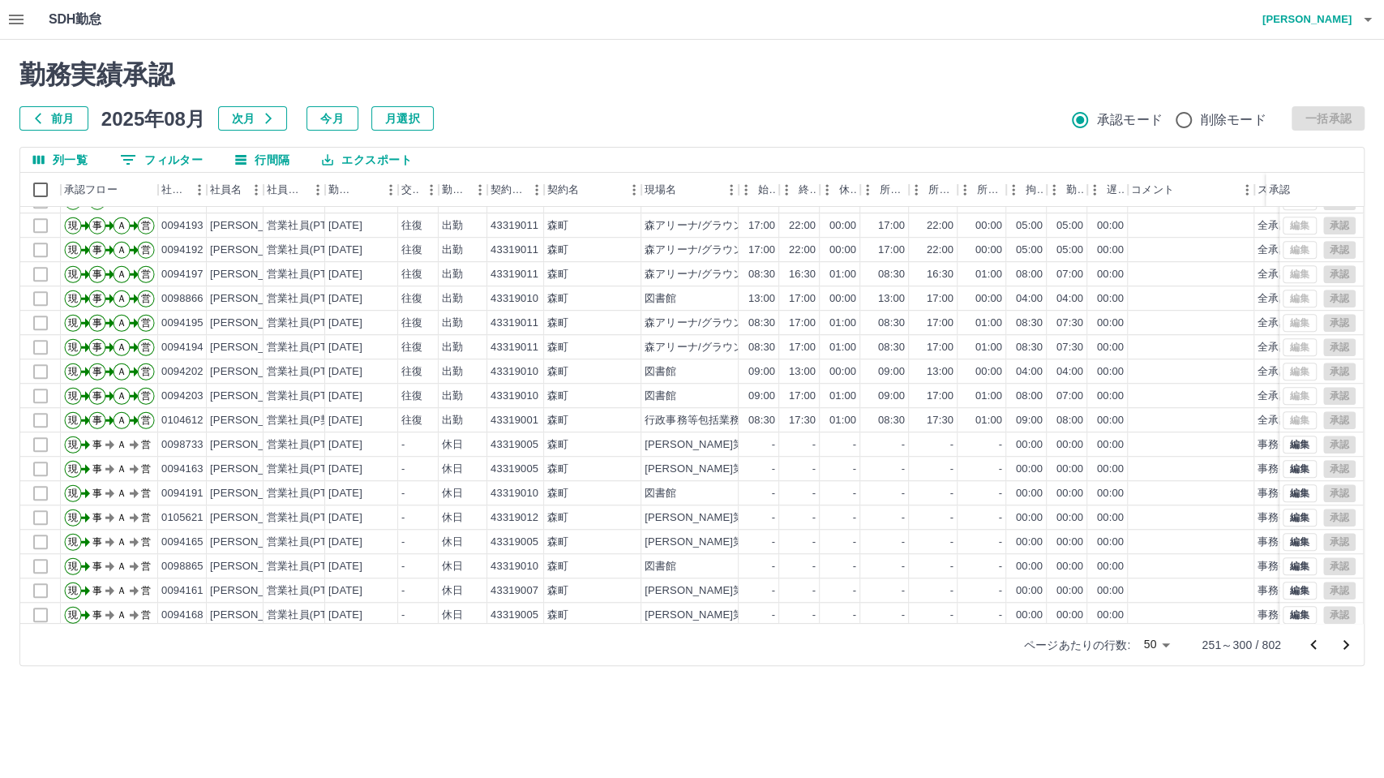
scroll to position [813, 0]
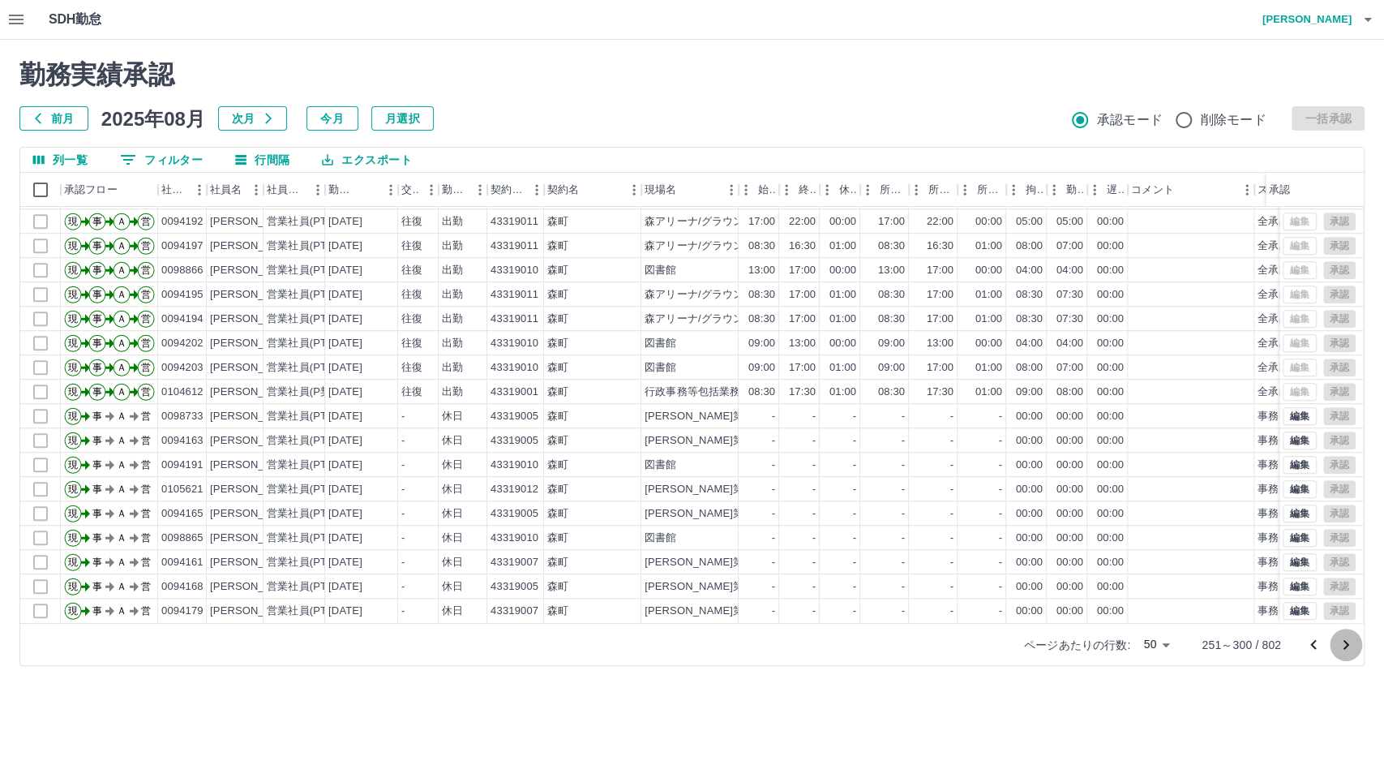
click at [1343, 645] on icon "次のページへ" at bounding box center [1345, 644] width 19 height 19
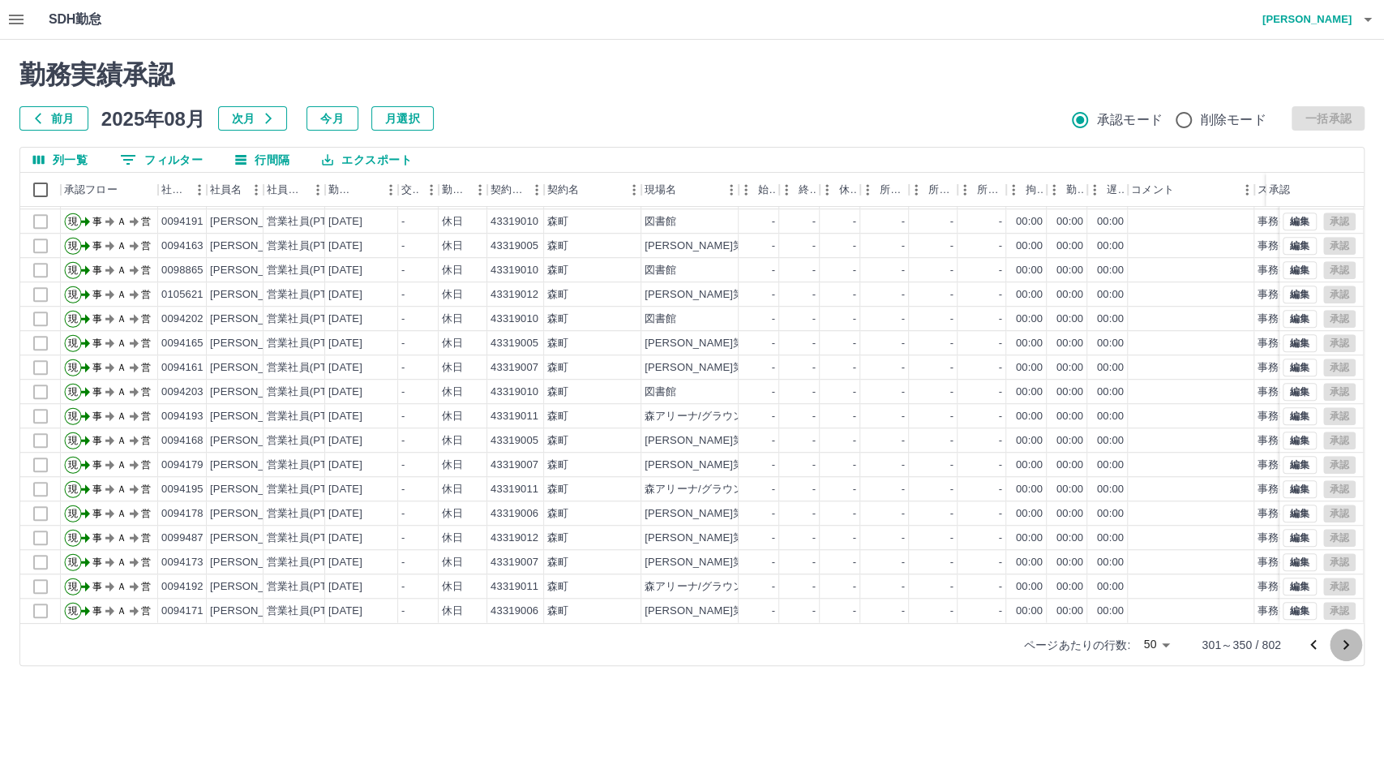
click at [1338, 645] on icon "次のページへ" at bounding box center [1345, 644] width 19 height 19
click at [1336, 649] on icon "次のページへ" at bounding box center [1345, 644] width 19 height 19
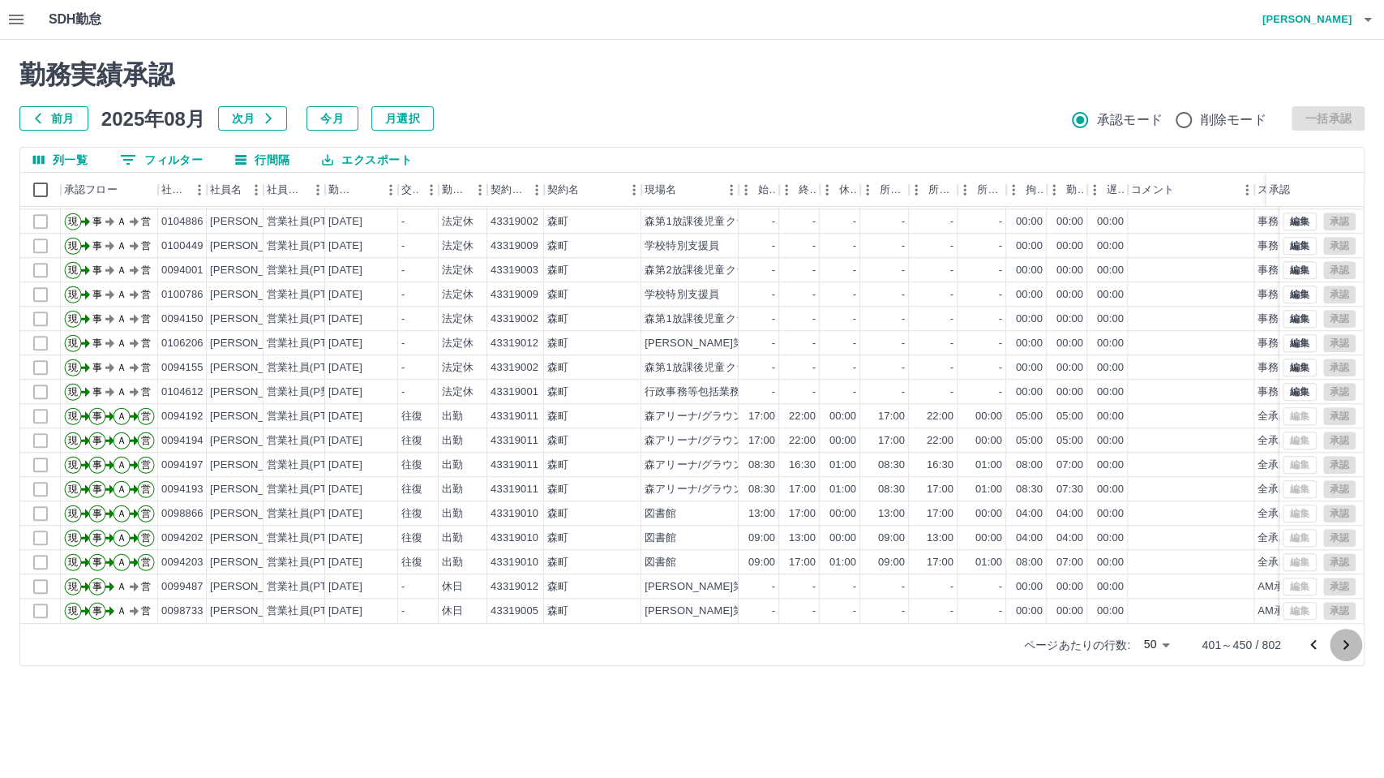
click at [1339, 649] on icon "次のページへ" at bounding box center [1345, 644] width 19 height 19
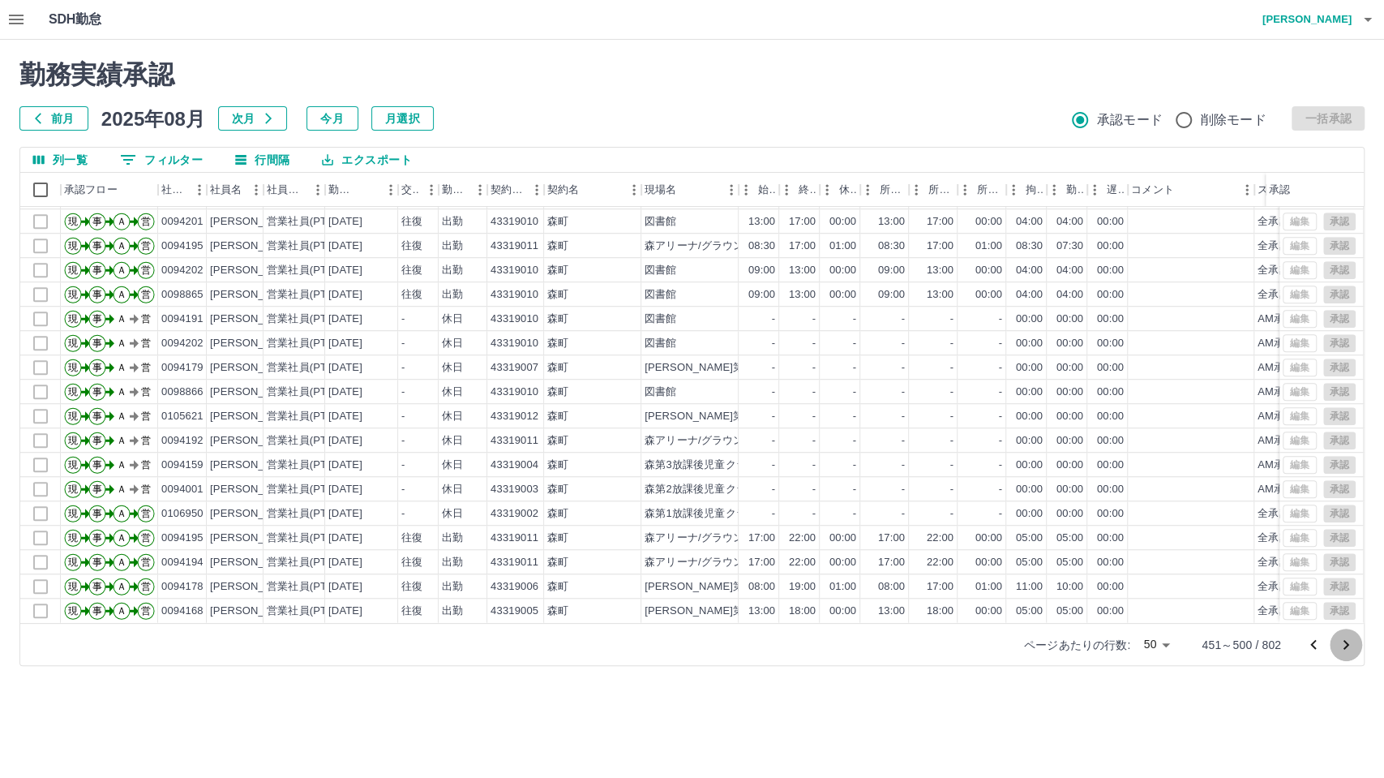
click at [1348, 647] on icon "次のページへ" at bounding box center [1345, 644] width 19 height 19
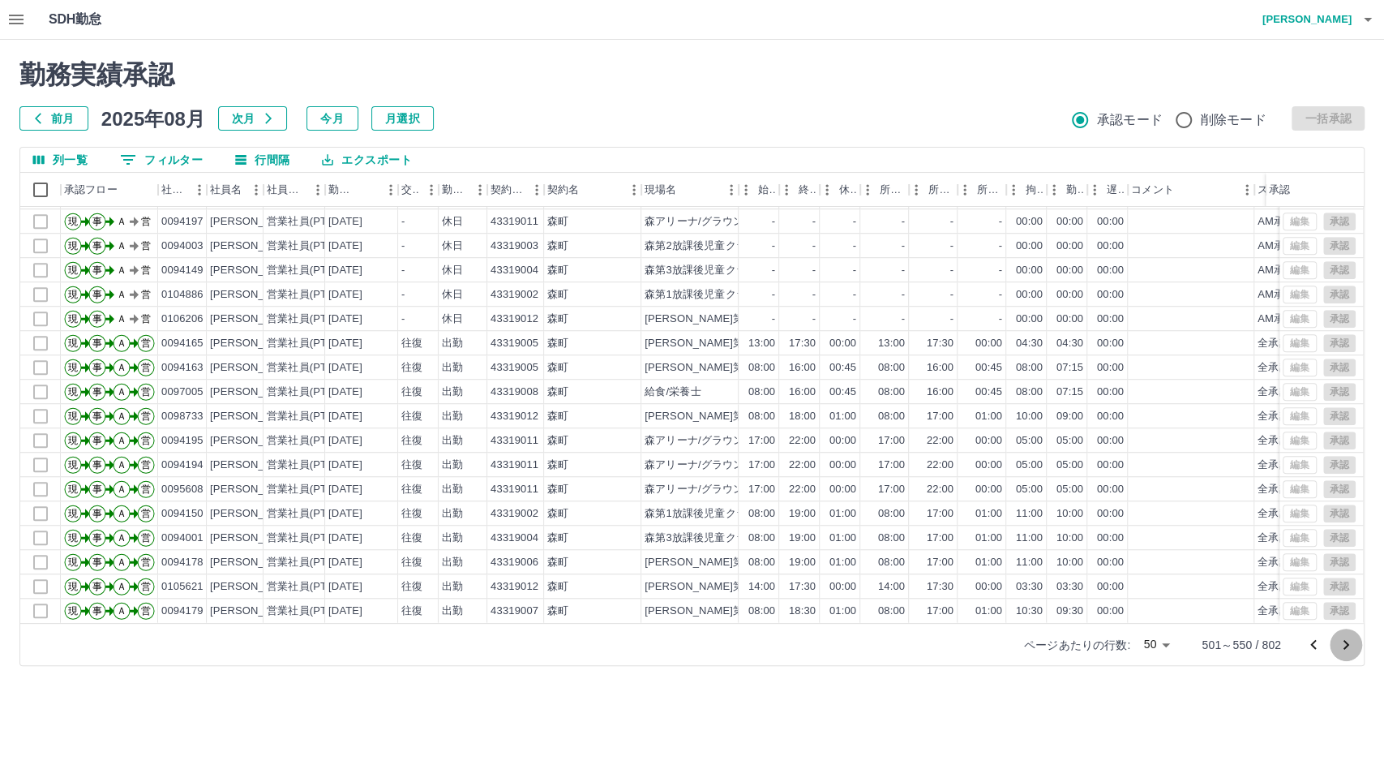
click at [1339, 647] on icon "次のページへ" at bounding box center [1345, 644] width 19 height 19
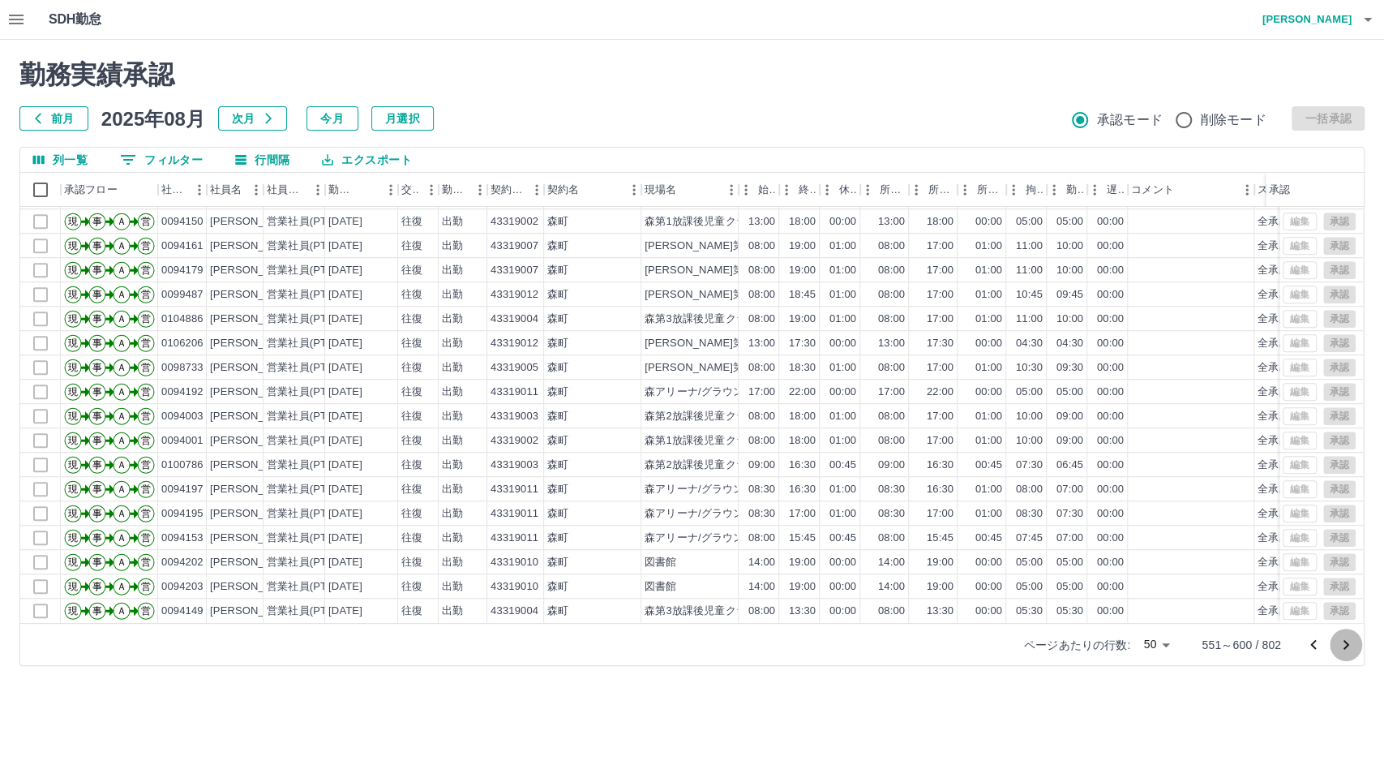
click at [1347, 653] on button "次のページへ" at bounding box center [1346, 644] width 32 height 32
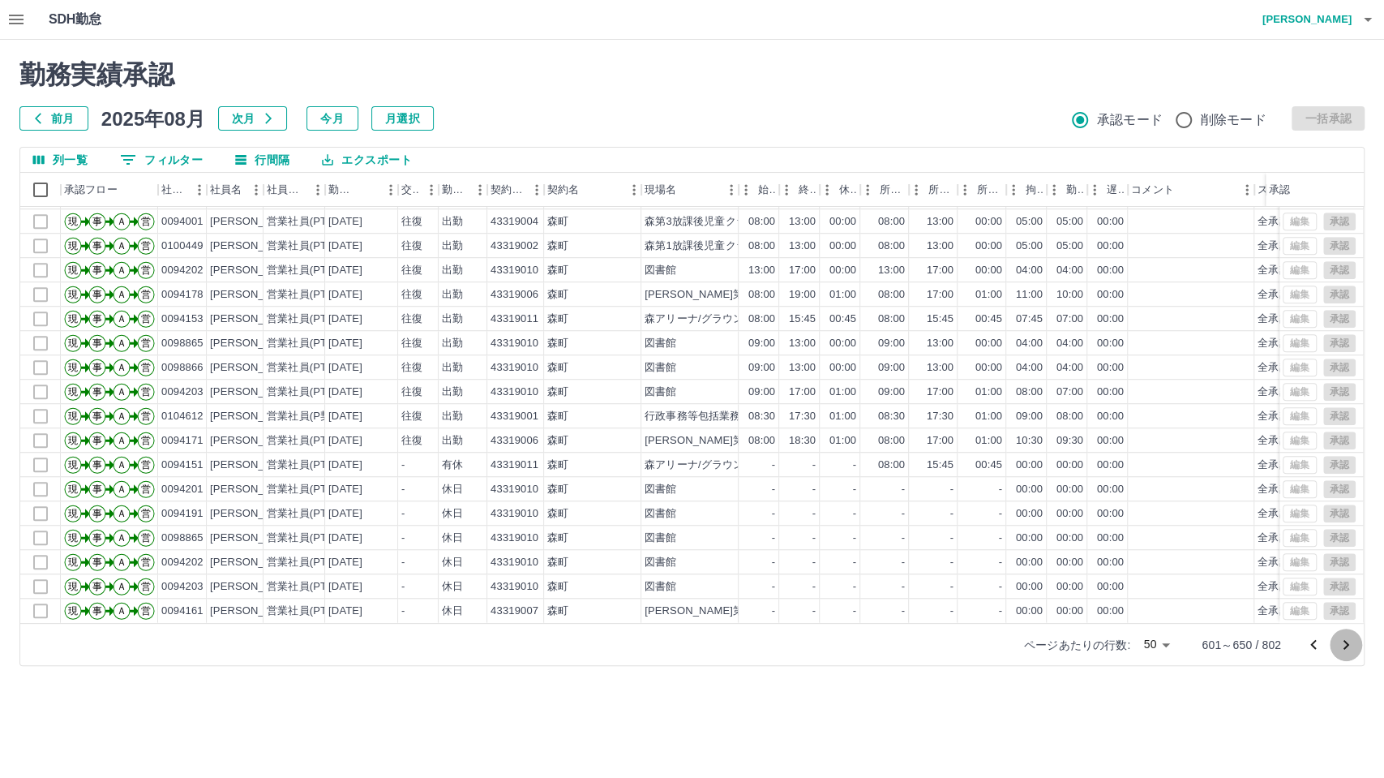
click at [1336, 652] on icon "次のページへ" at bounding box center [1345, 644] width 19 height 19
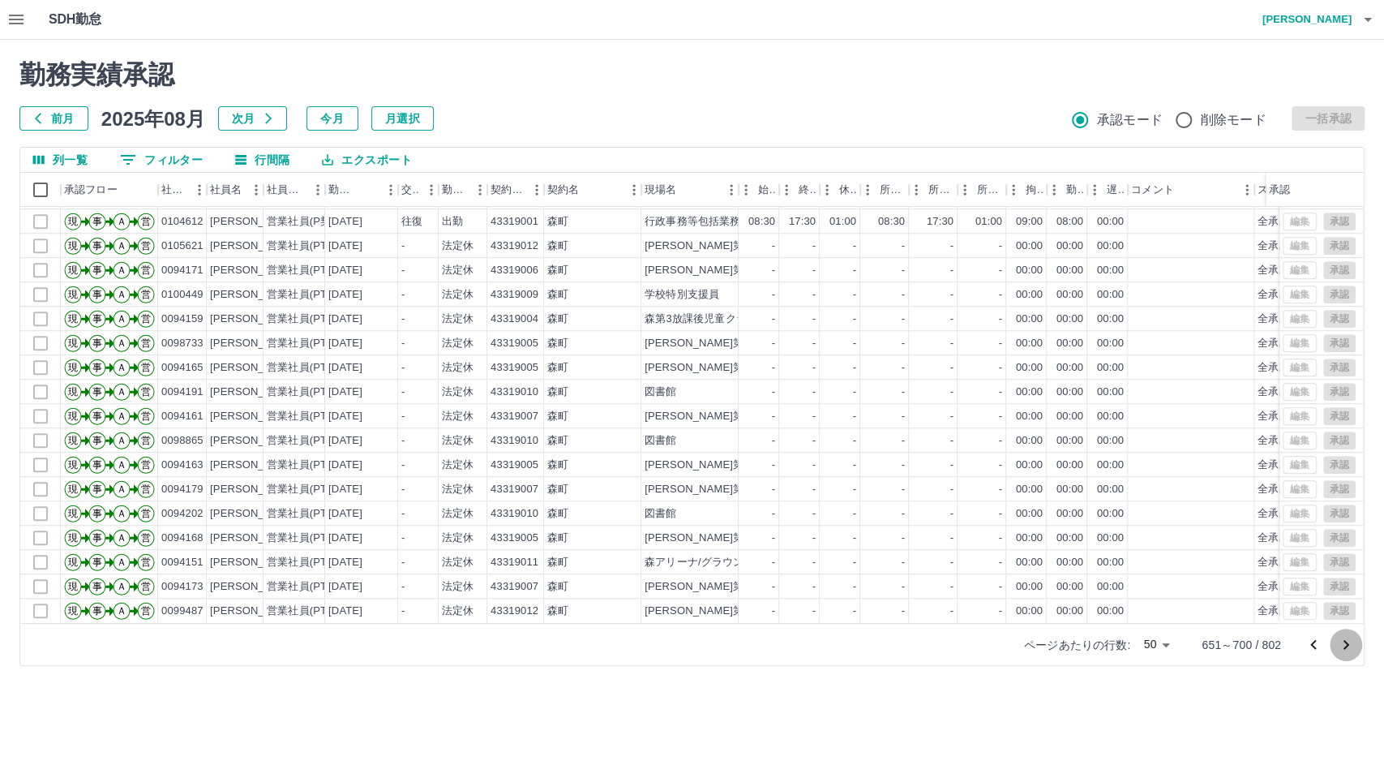
click at [1344, 644] on icon "次のページへ" at bounding box center [1345, 644] width 19 height 19
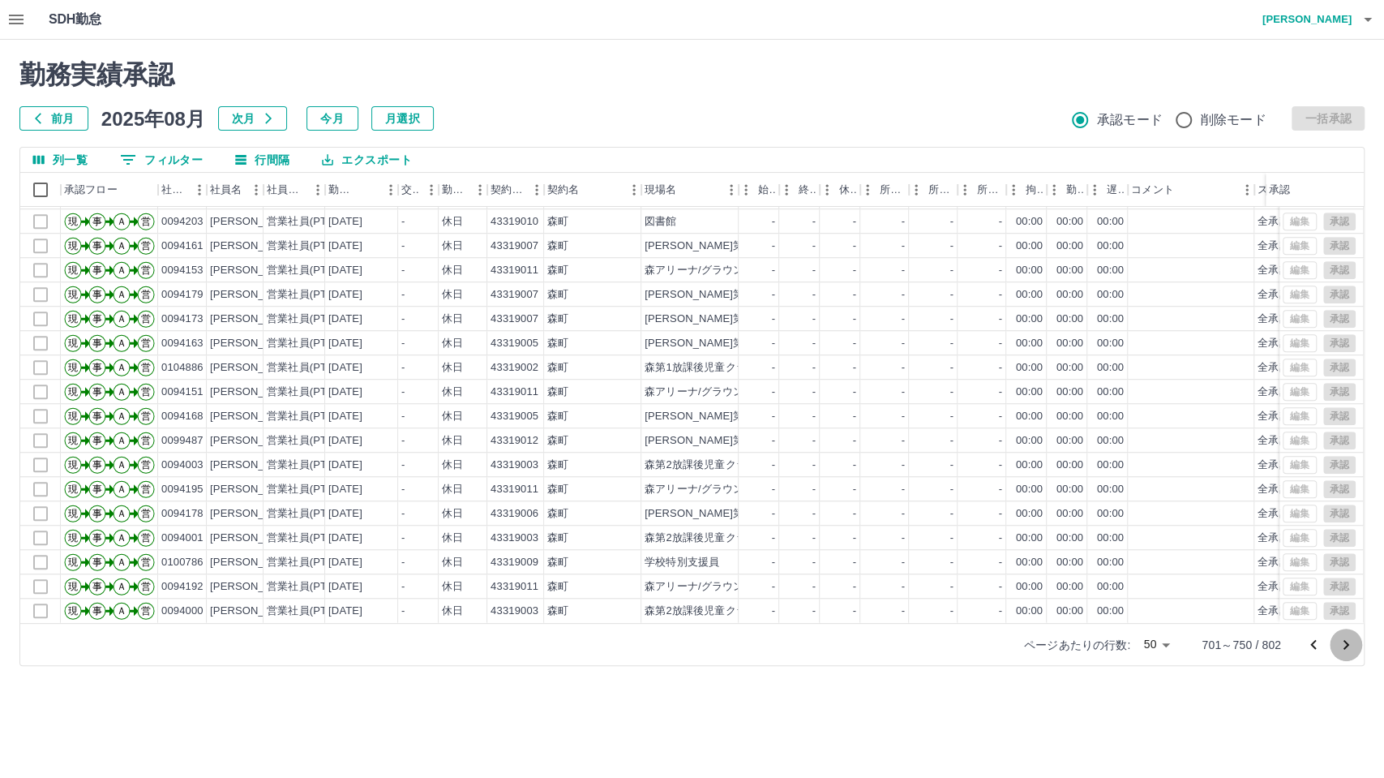
click at [1340, 650] on icon "次のページへ" at bounding box center [1345, 644] width 19 height 19
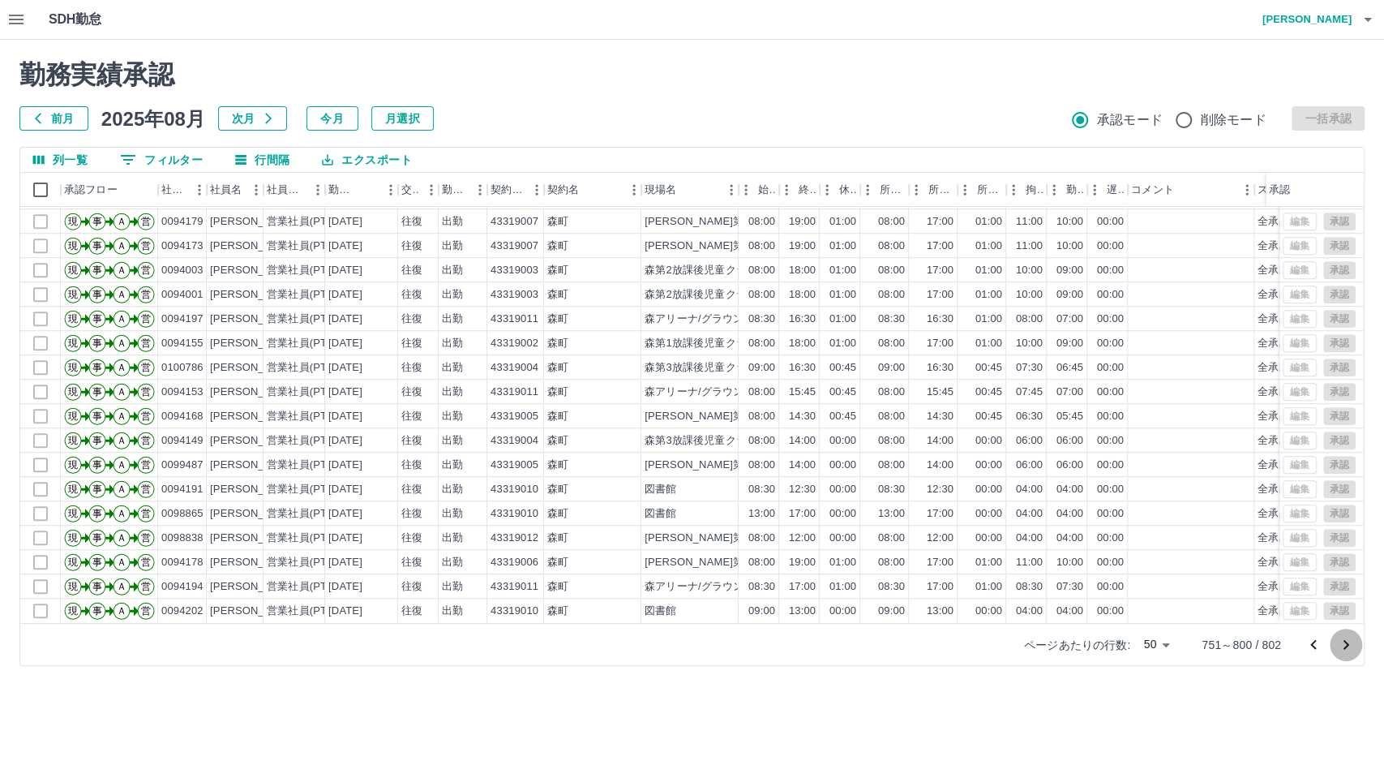
click at [1349, 653] on icon "次のページへ" at bounding box center [1345, 644] width 19 height 19
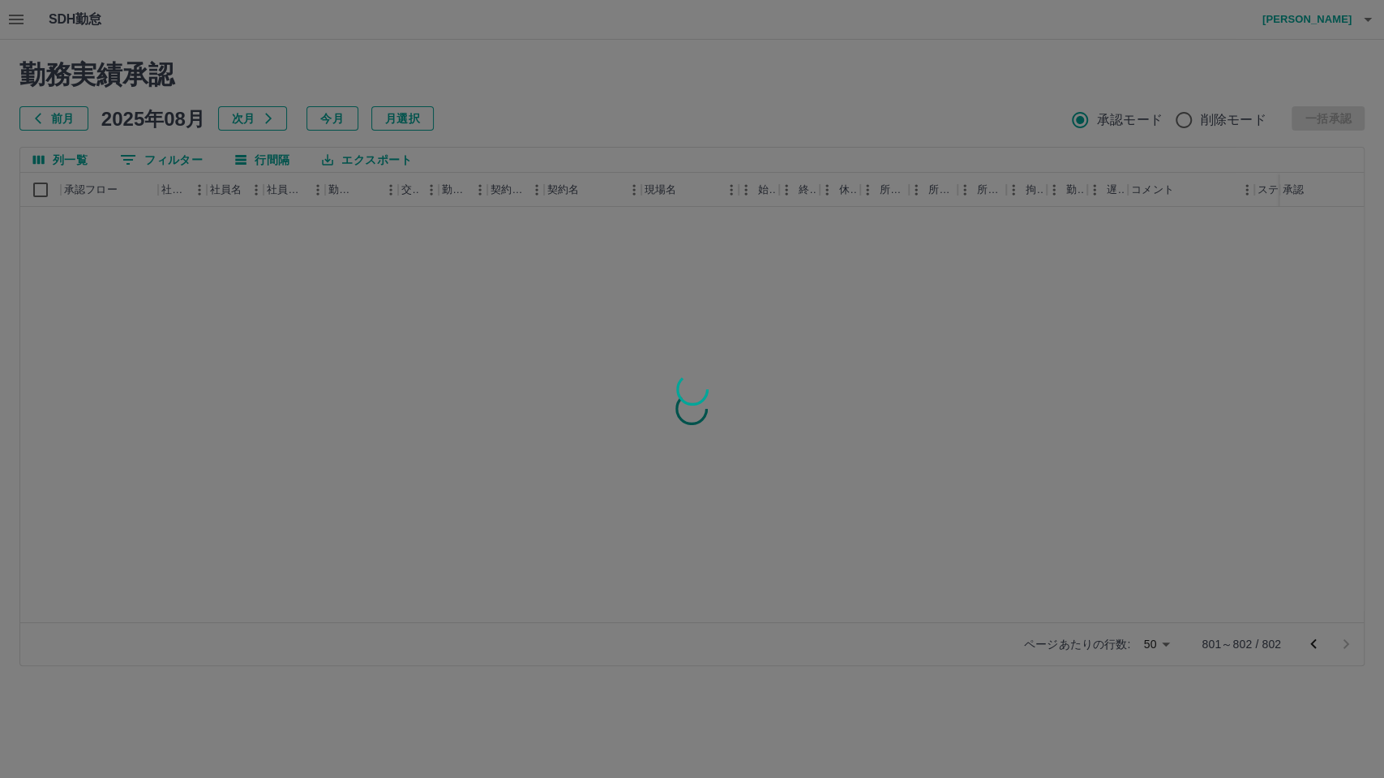
scroll to position [0, 0]
